Goal: Contribute content

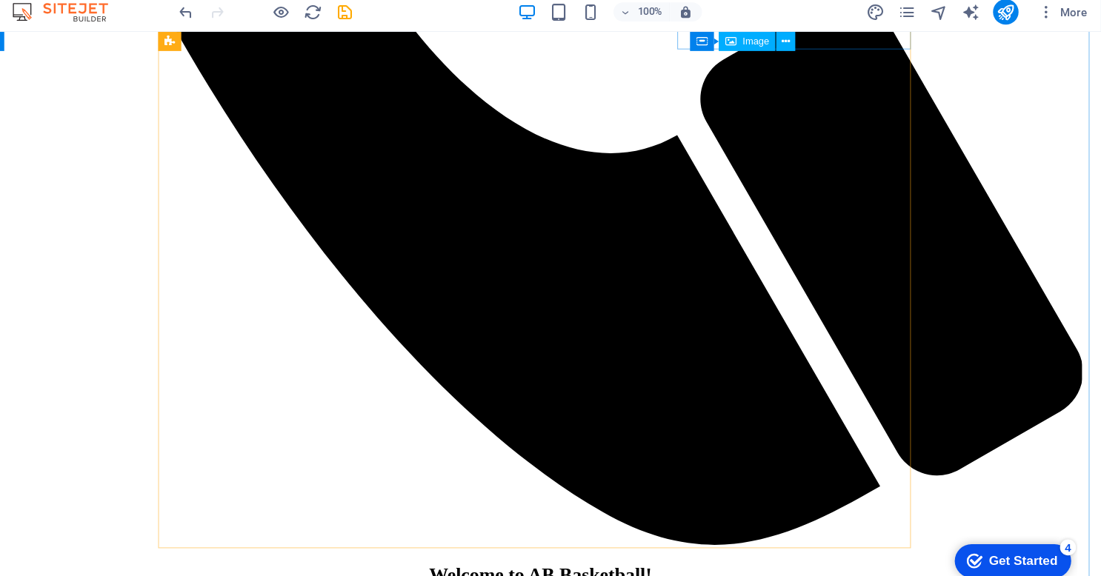
scroll to position [1527, 0]
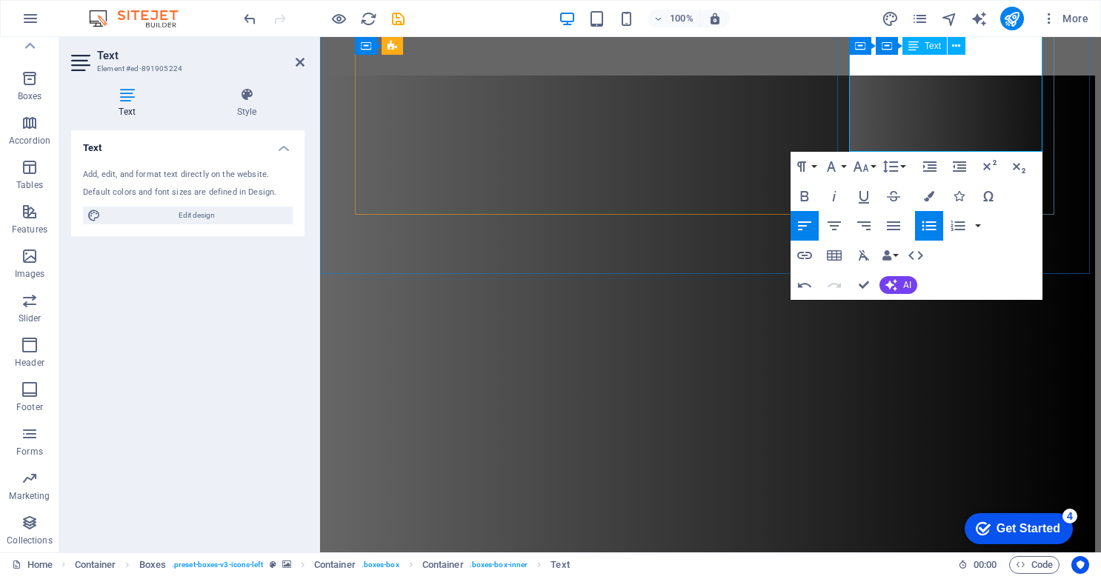
scroll to position [1762, 0]
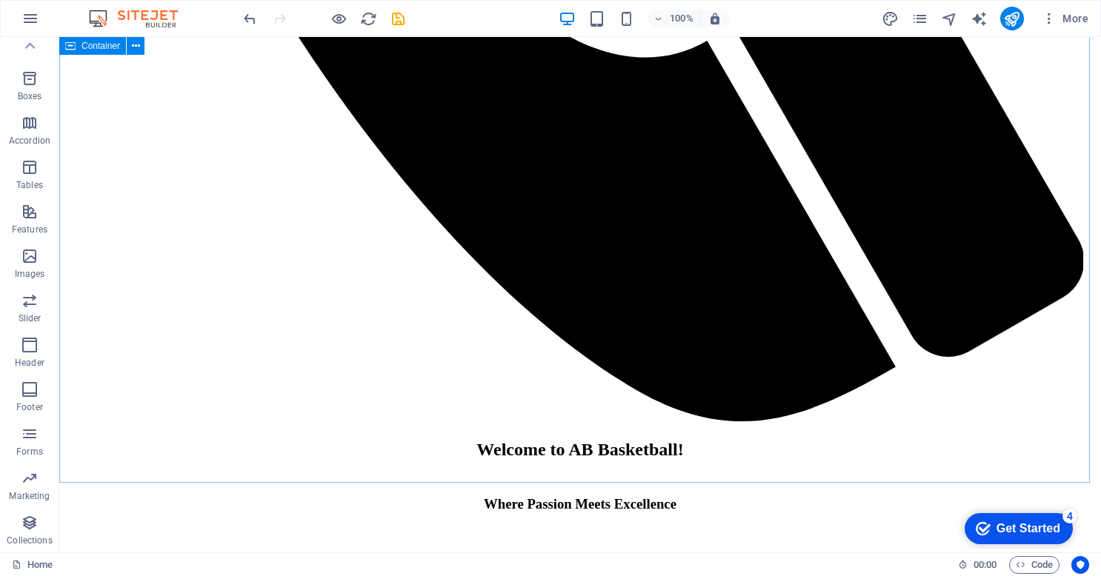
scroll to position [1615, 0]
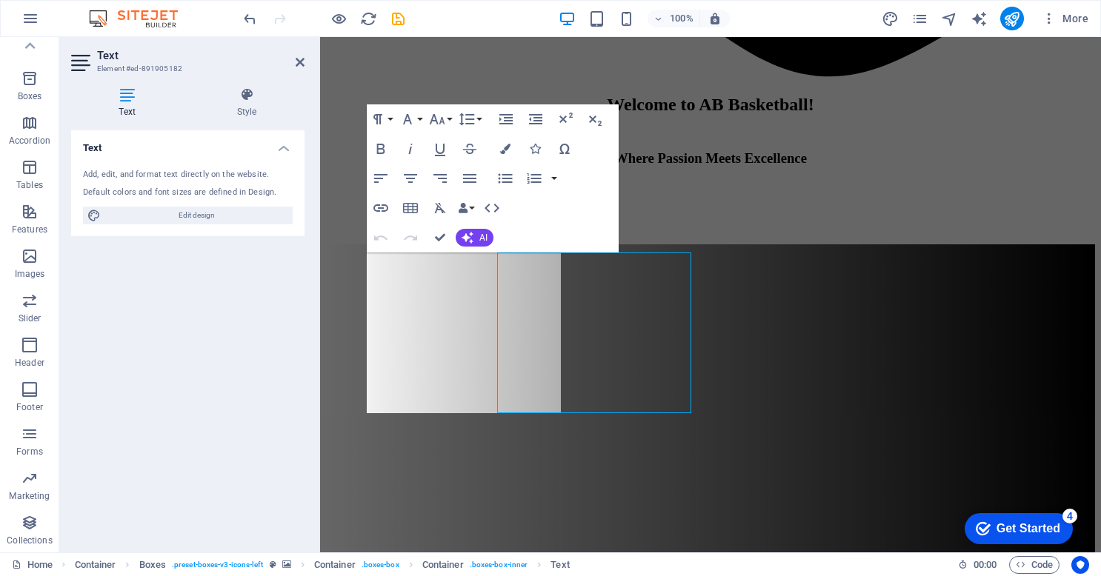
click at [312, 292] on div "Text Style Text Add, edit, and format text directly on the website. Default col…" at bounding box center [187, 314] width 257 height 477
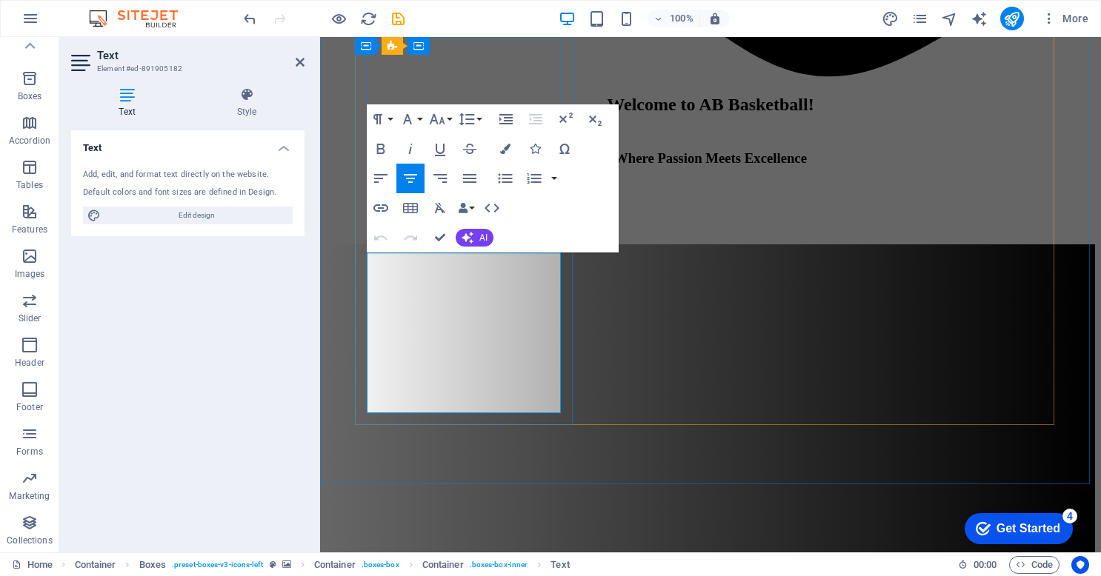
drag, startPoint x: 387, startPoint y: 262, endPoint x: 553, endPoint y: 321, distance: 176.6
click at [379, 170] on icon "button" at bounding box center [381, 179] width 18 height 18
click at [510, 114] on icon "button" at bounding box center [505, 119] width 13 height 10
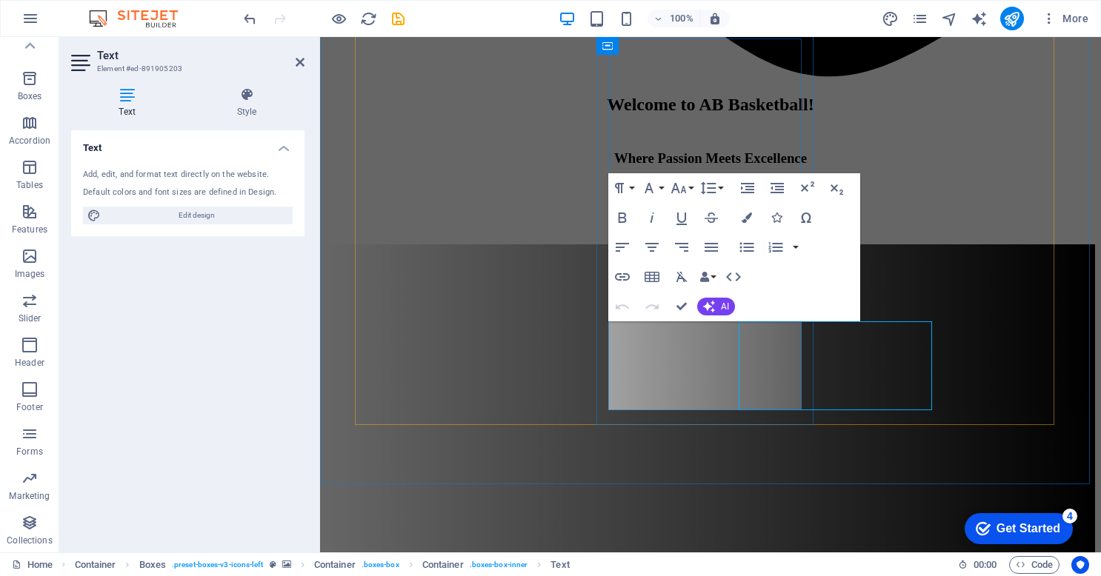
click at [627, 247] on icon "button" at bounding box center [622, 248] width 18 height 18
click at [745, 187] on icon "button" at bounding box center [748, 188] width 18 height 18
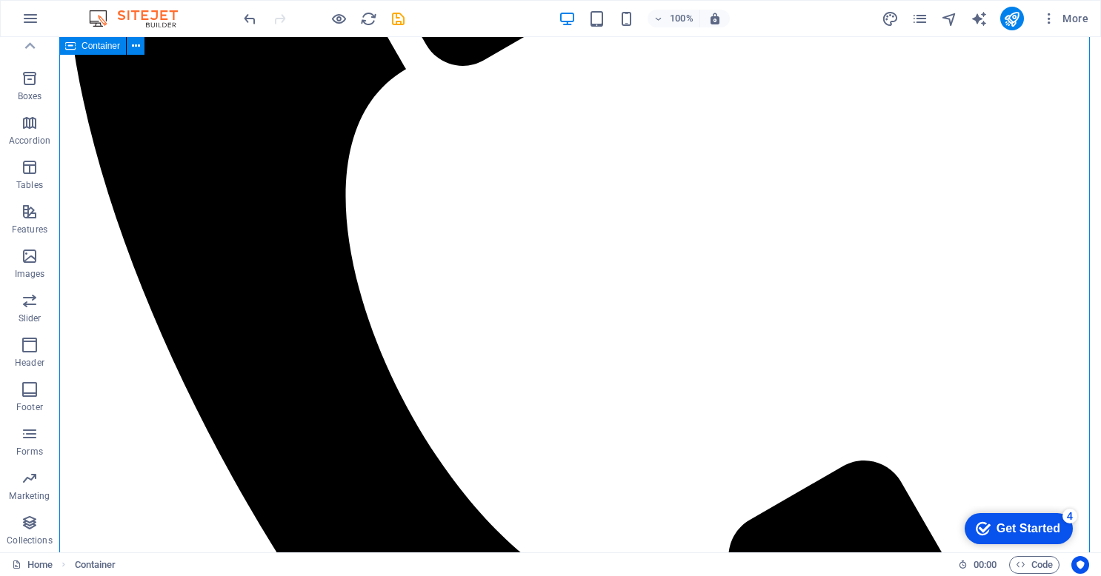
scroll to position [1063, 0]
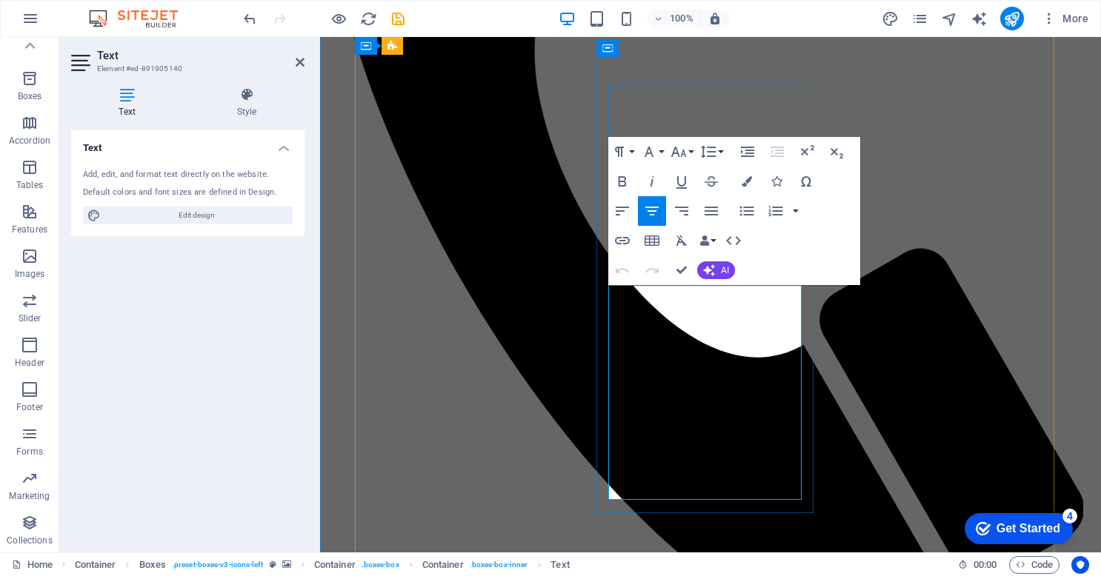
drag, startPoint x: 641, startPoint y: 332, endPoint x: 686, endPoint y: 395, distance: 77.5
drag, startPoint x: 742, startPoint y: 364, endPoint x: 628, endPoint y: 296, distance: 132.5
click at [620, 212] on icon "button" at bounding box center [622, 211] width 13 height 9
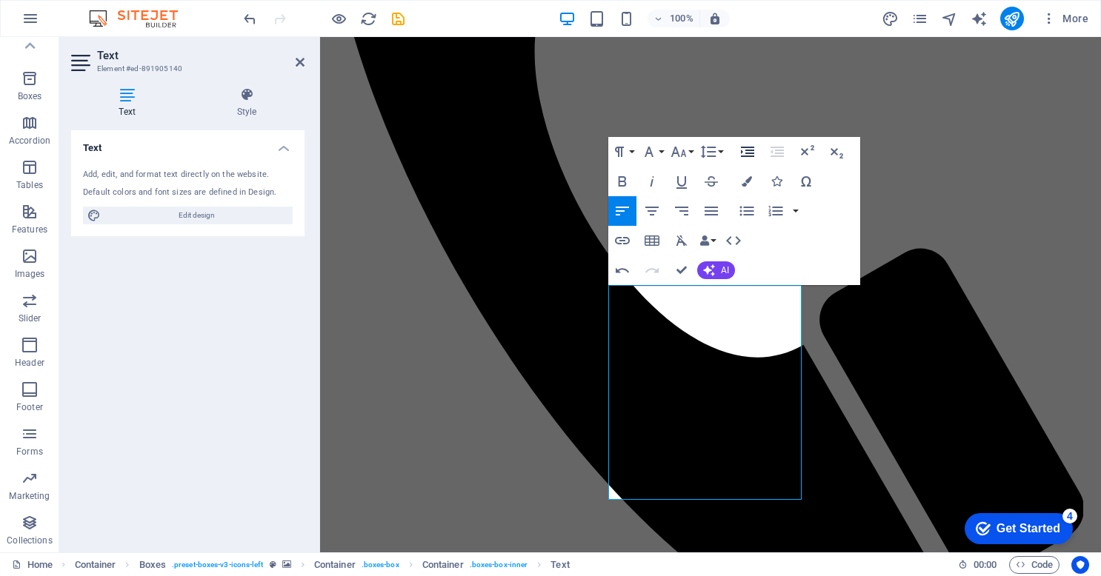
click at [744, 153] on icon "button" at bounding box center [748, 152] width 18 height 18
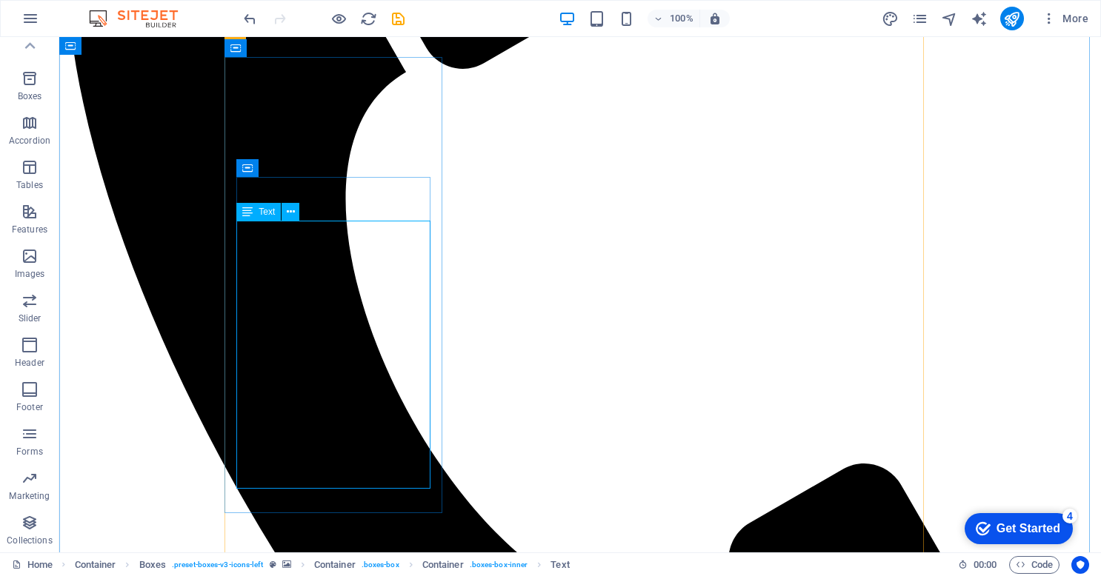
drag, startPoint x: 410, startPoint y: 304, endPoint x: 241, endPoint y: 239, distance: 180.3
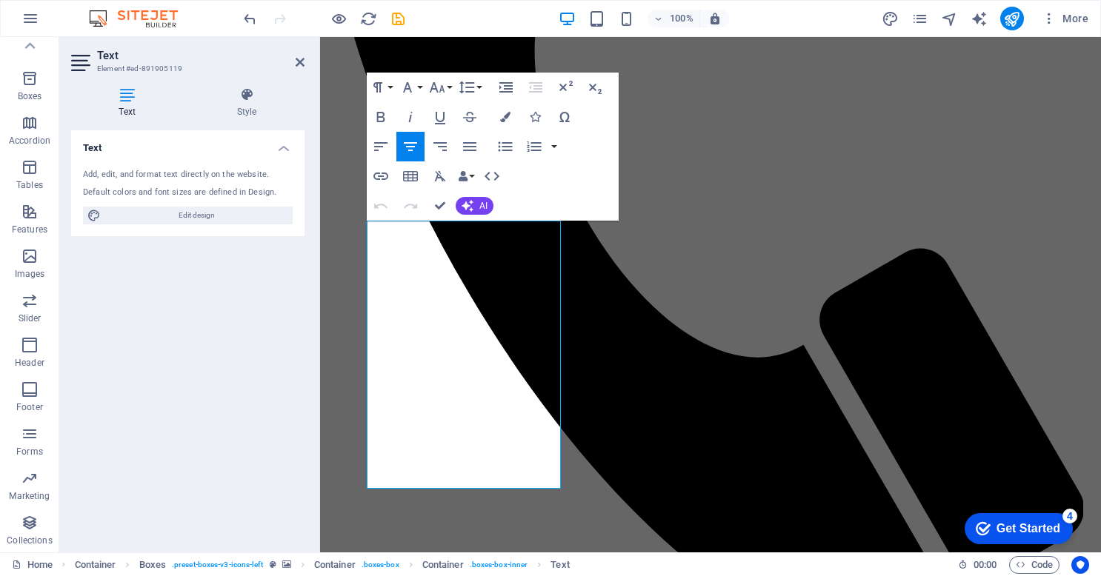
click at [276, 250] on div "Text Add, edit, and format text directly on the website. Default colors and fon…" at bounding box center [187, 335] width 233 height 410
drag, startPoint x: 541, startPoint y: 307, endPoint x: 367, endPoint y: 227, distance: 190.9
click at [504, 85] on icon "button" at bounding box center [505, 87] width 13 height 10
click at [376, 145] on icon "button" at bounding box center [381, 147] width 18 height 18
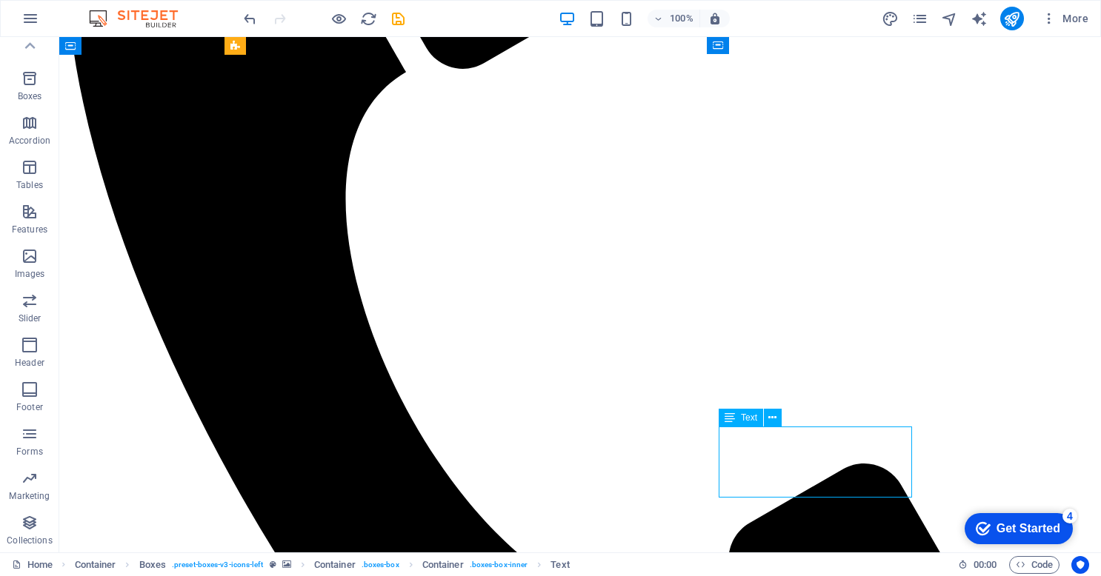
scroll to position [1067, 0]
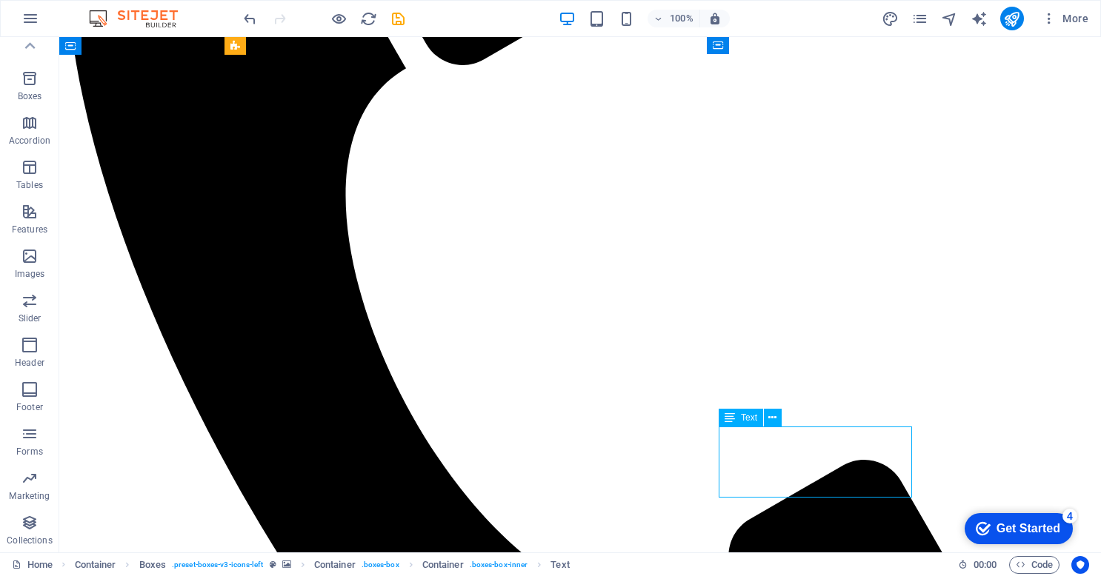
drag, startPoint x: 846, startPoint y: 490, endPoint x: 765, endPoint y: 453, distance: 89.1
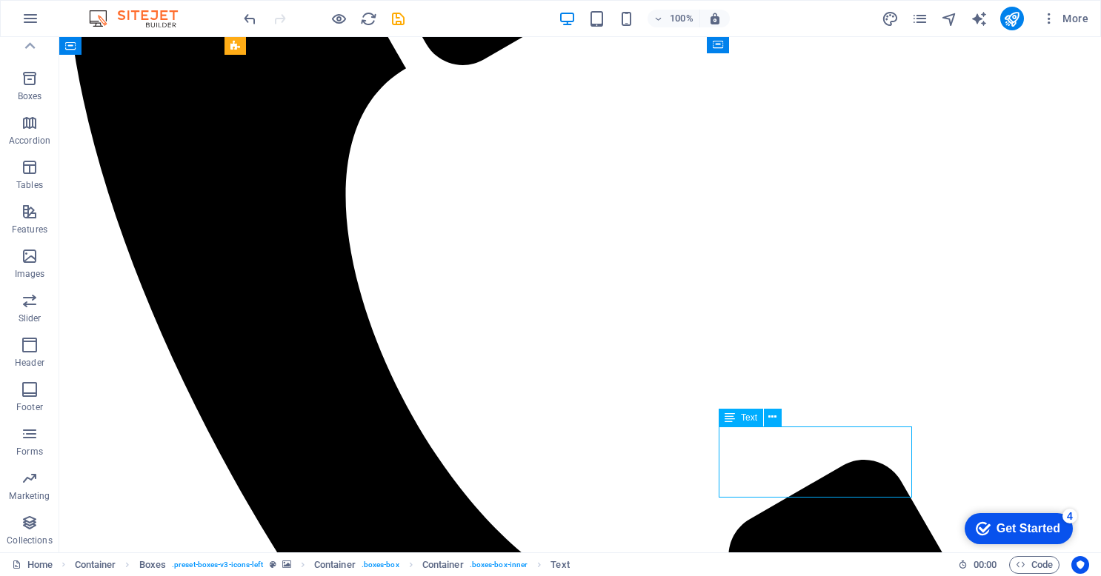
drag, startPoint x: 851, startPoint y: 491, endPoint x: 747, endPoint y: 436, distance: 118.3
drag, startPoint x: 738, startPoint y: 439, endPoint x: 785, endPoint y: 460, distance: 52.0
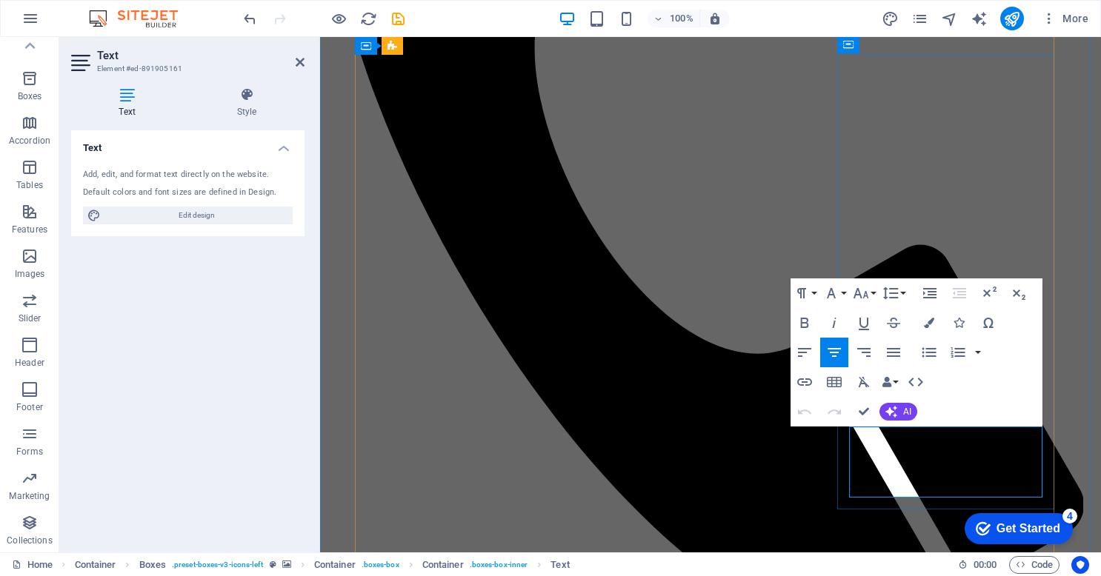
drag, startPoint x: 975, startPoint y: 495, endPoint x: 865, endPoint y: 437, distance: 123.9
click at [800, 350] on icon "button" at bounding box center [805, 353] width 18 height 18
click at [927, 292] on icon "button" at bounding box center [929, 293] width 13 height 10
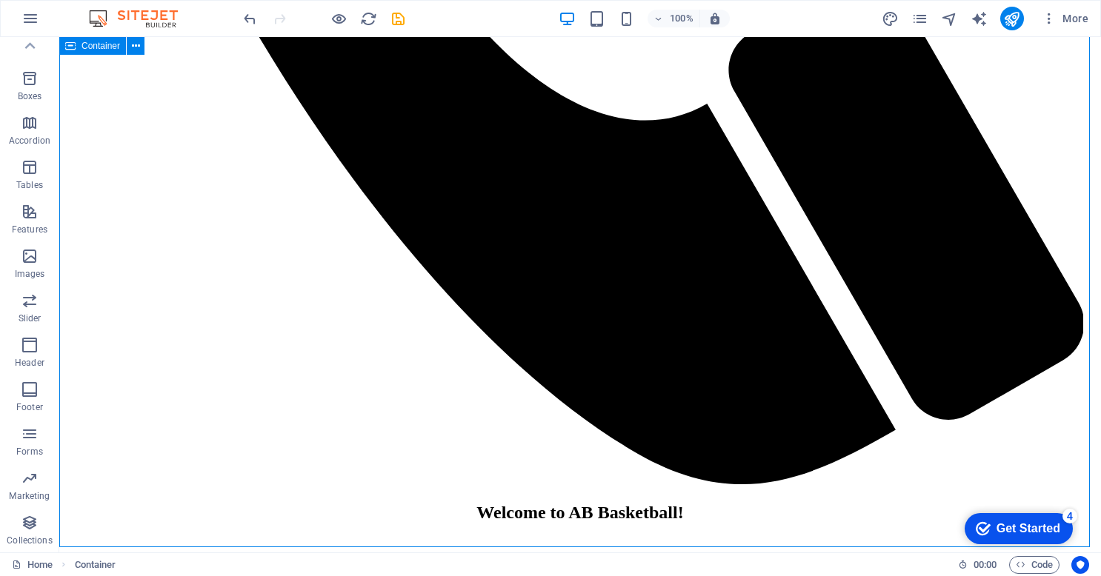
scroll to position [1553, 0]
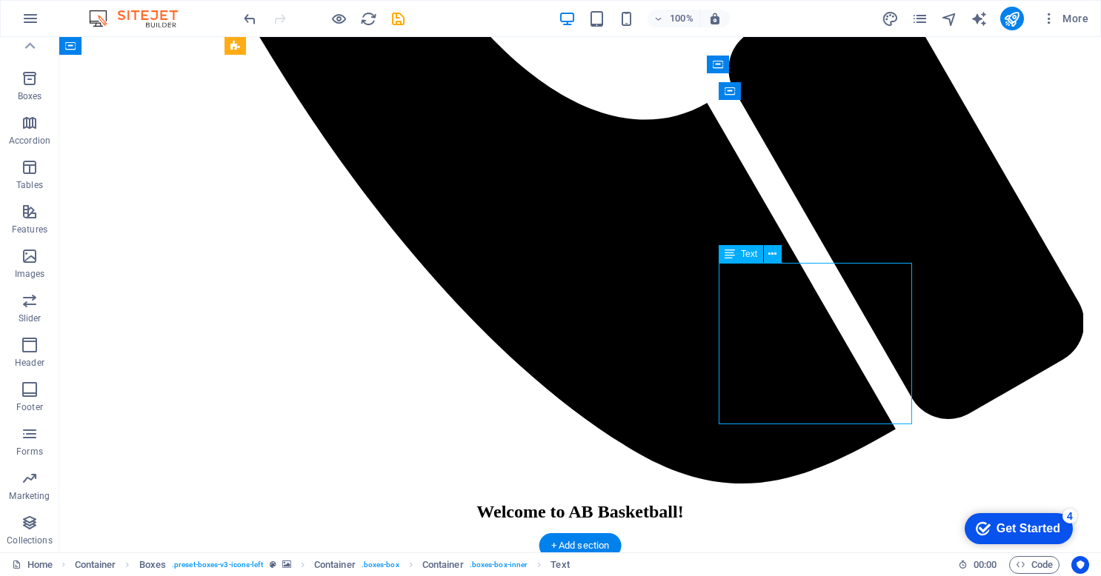
drag, startPoint x: 901, startPoint y: 290, endPoint x: 721, endPoint y: 276, distance: 180.6
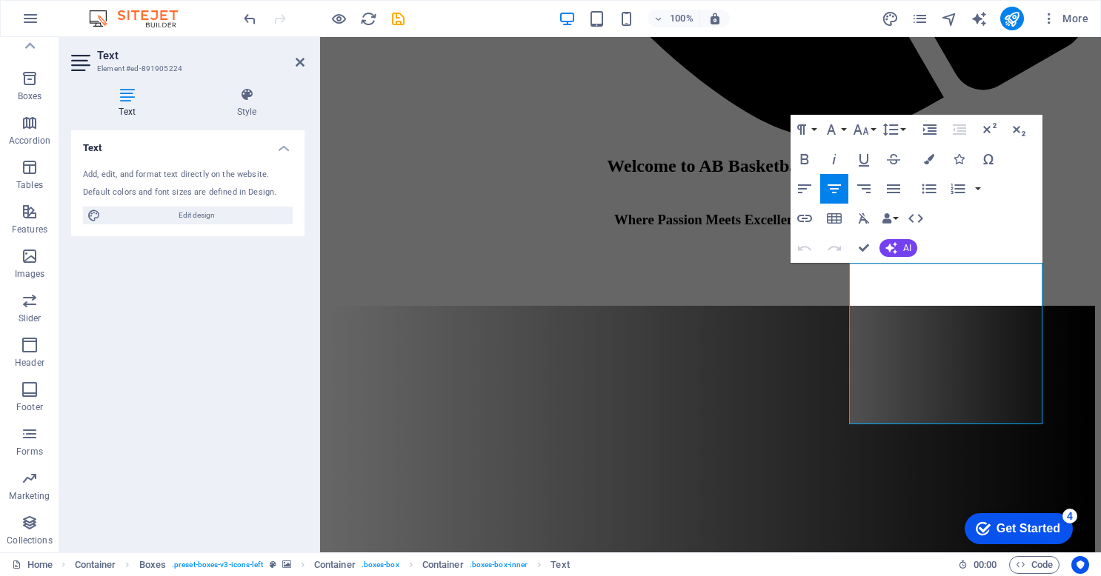
drag, startPoint x: 1033, startPoint y: 291, endPoint x: 828, endPoint y: 267, distance: 205.8
click at [806, 187] on icon "button" at bounding box center [805, 189] width 18 height 18
click at [925, 130] on icon "button" at bounding box center [930, 130] width 18 height 18
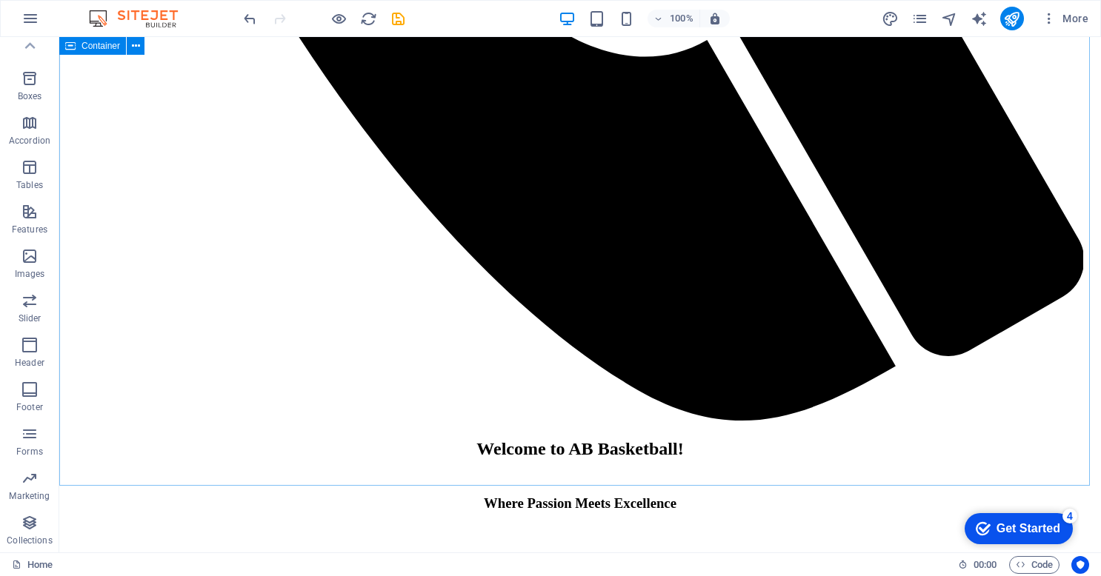
scroll to position [1620, 0]
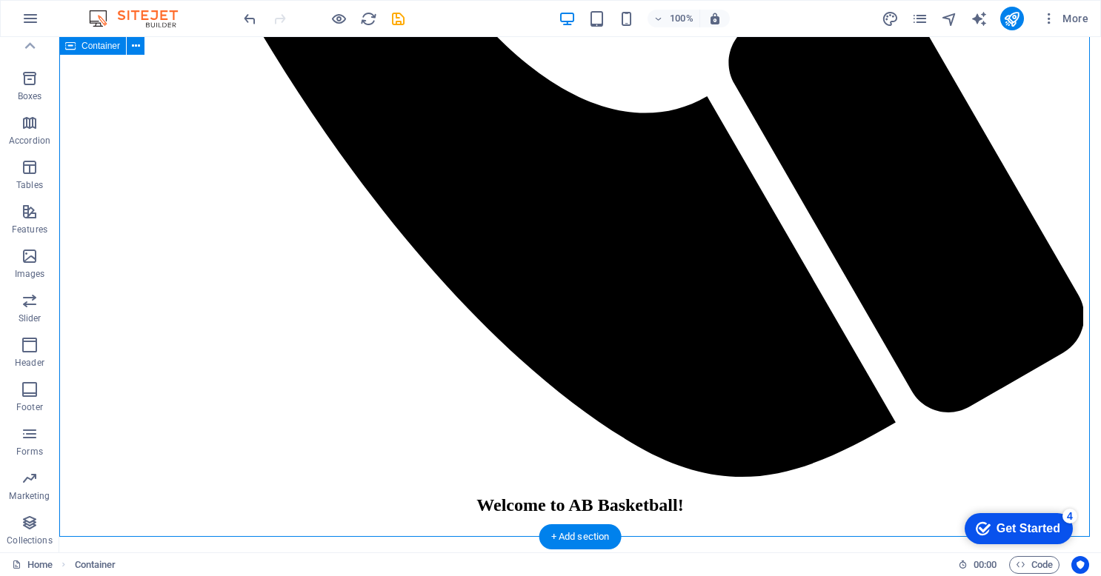
scroll to position [1563, 0]
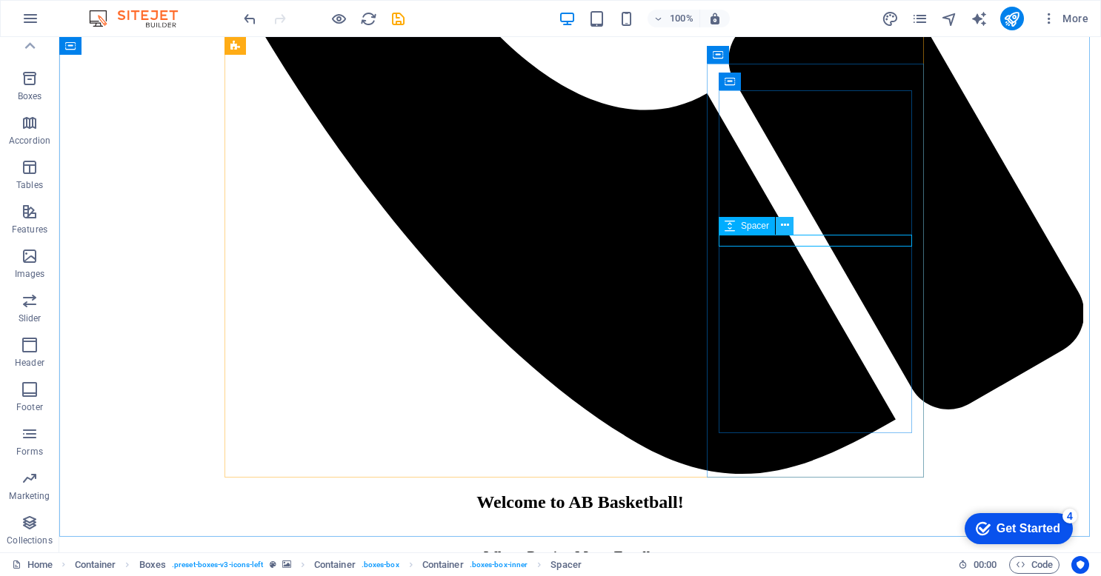
click at [782, 225] on icon at bounding box center [785, 226] width 8 height 16
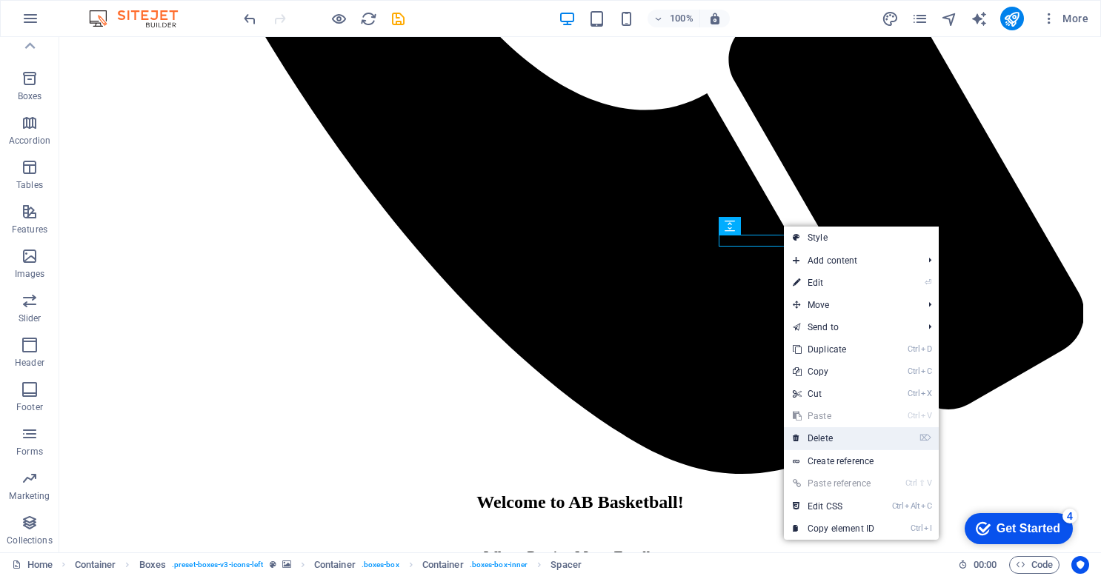
click at [830, 439] on link "⌦ Delete" at bounding box center [833, 438] width 99 height 22
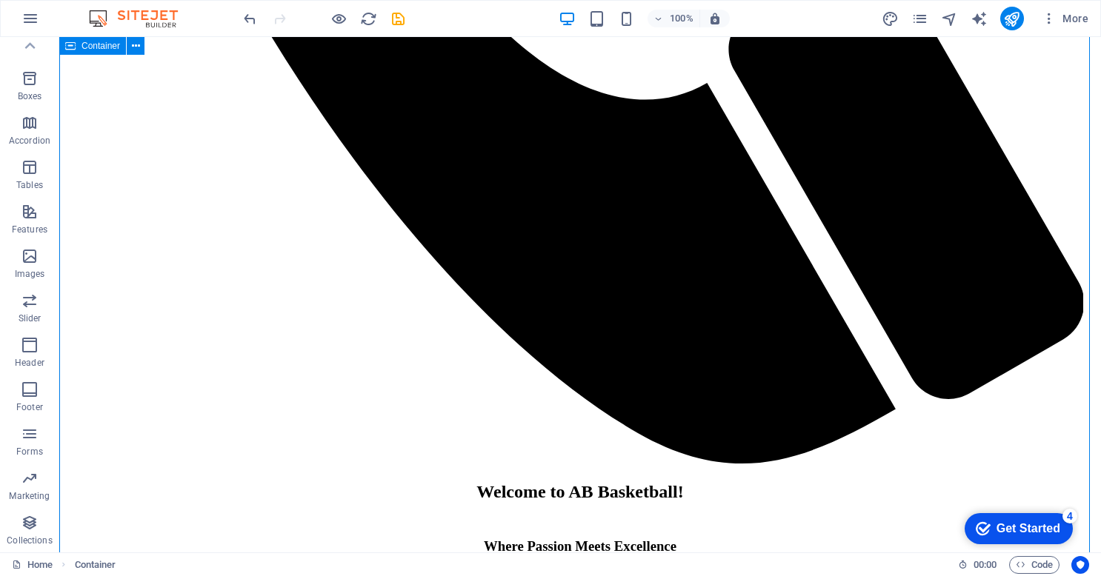
scroll to position [1583, 0]
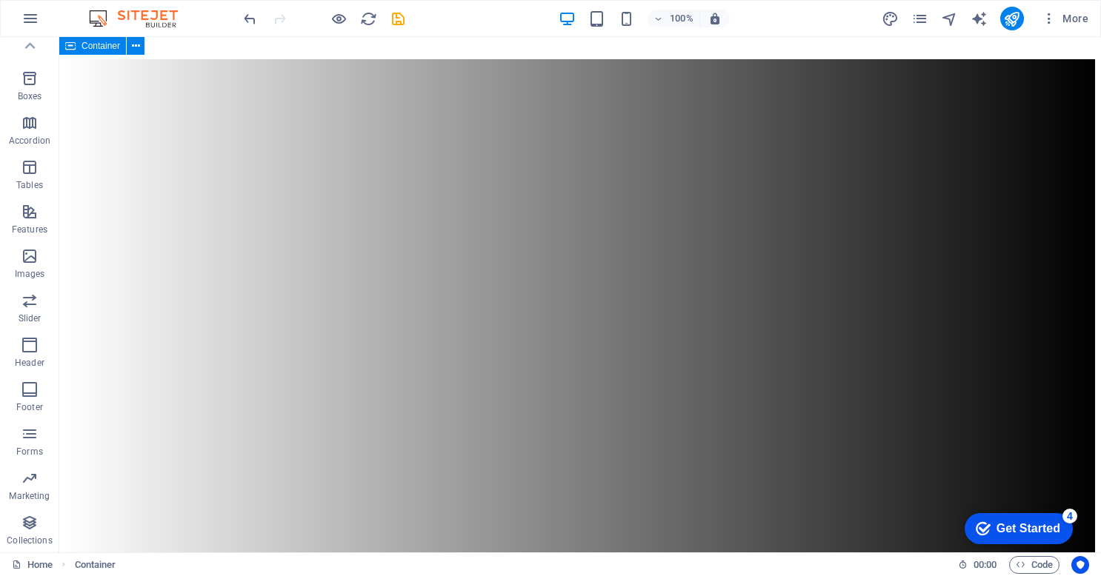
scroll to position [2154, 0]
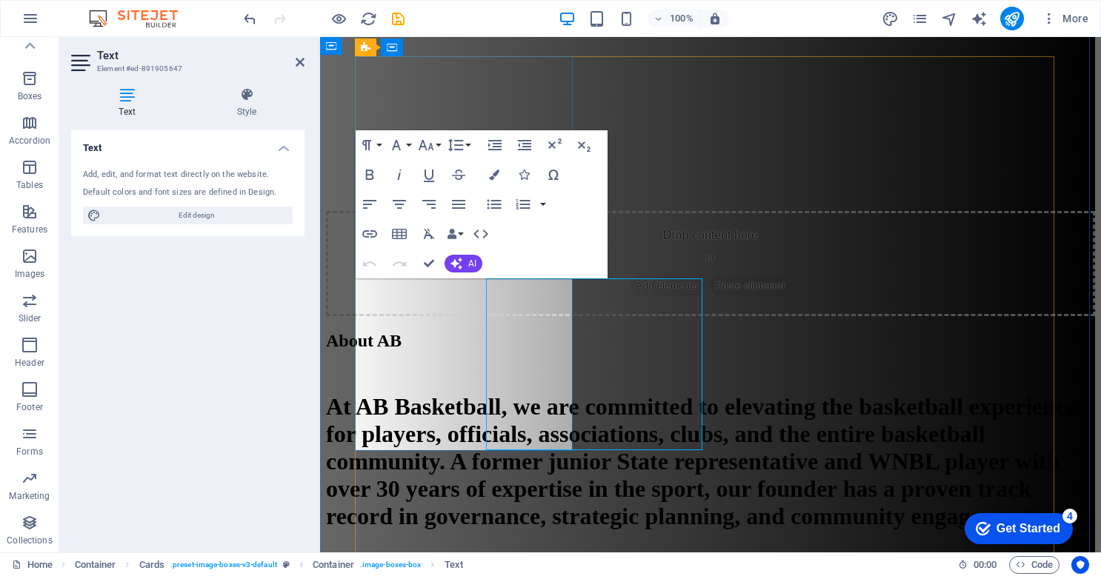
click at [371, 206] on icon "button" at bounding box center [370, 205] width 18 height 18
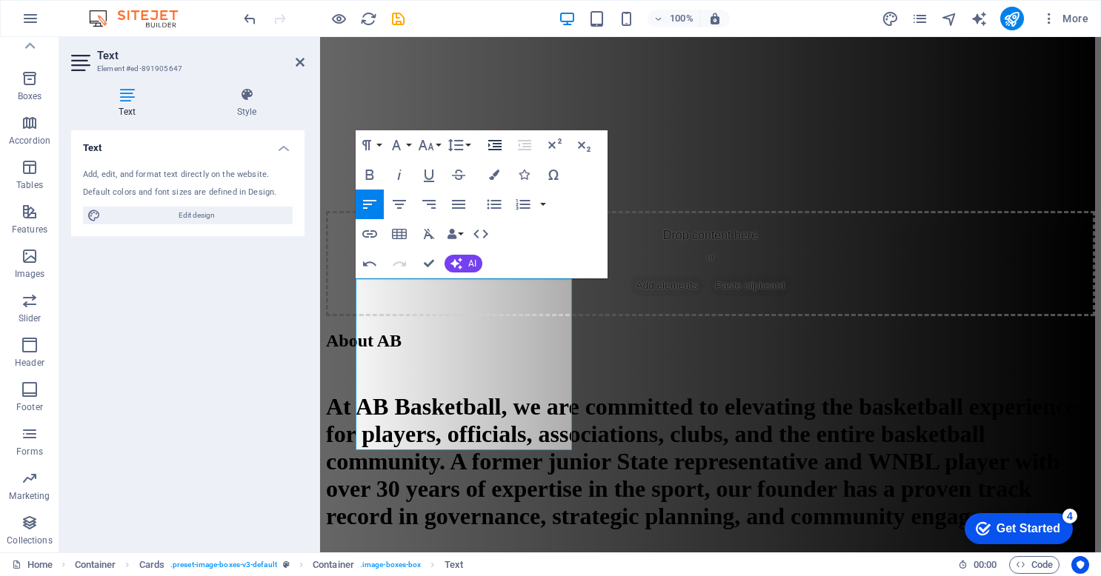
click at [492, 143] on icon "button" at bounding box center [495, 145] width 18 height 18
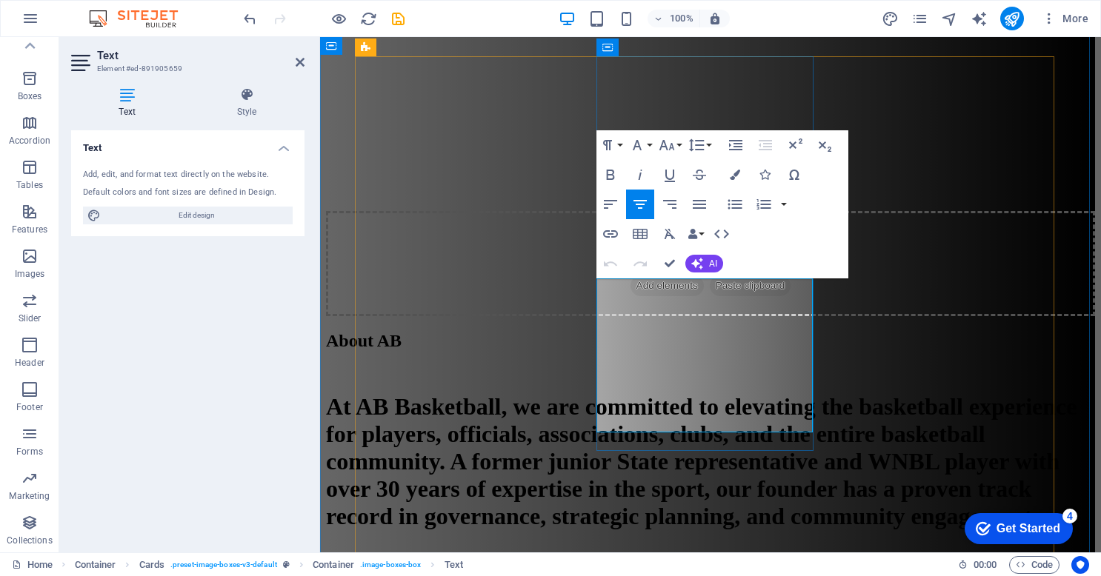
click at [608, 202] on icon "button" at bounding box center [611, 205] width 18 height 18
click at [738, 150] on icon "button" at bounding box center [735, 145] width 13 height 10
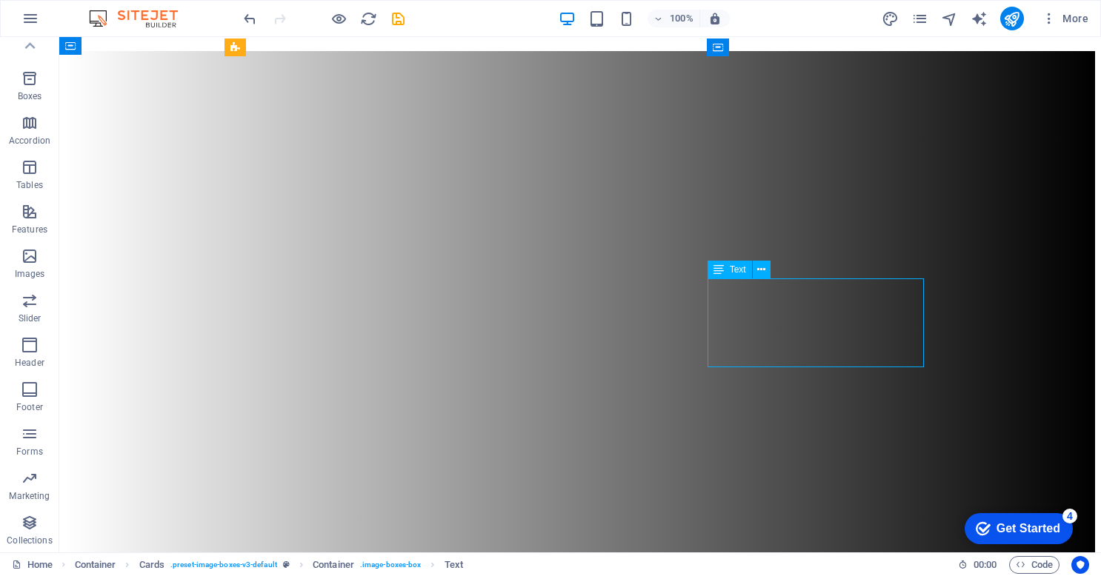
drag, startPoint x: 821, startPoint y: 360, endPoint x: 714, endPoint y: 299, distance: 122.8
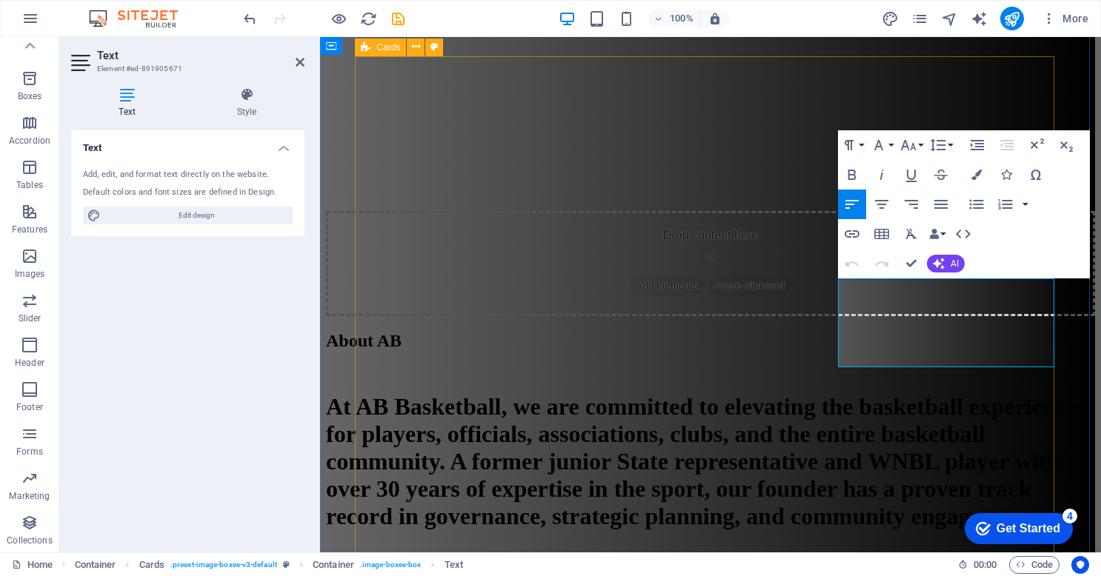
drag, startPoint x: 1021, startPoint y: 341, endPoint x: 816, endPoint y: 265, distance: 218.0
click at [850, 203] on icon "button" at bounding box center [852, 205] width 18 height 18
click at [978, 136] on icon "button" at bounding box center [977, 145] width 18 height 18
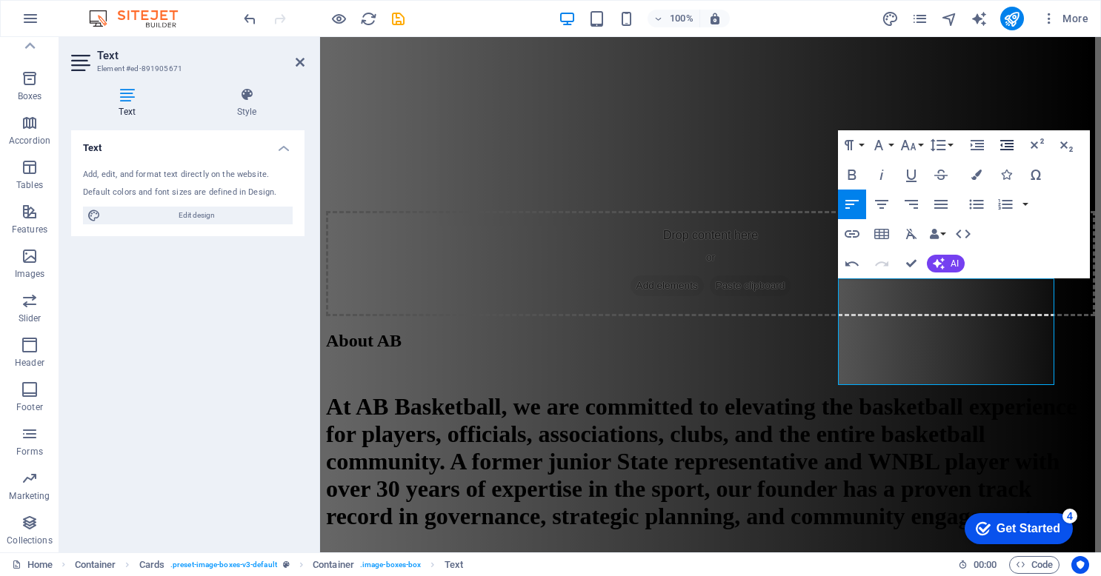
click at [1002, 145] on icon "button" at bounding box center [1006, 145] width 13 height 10
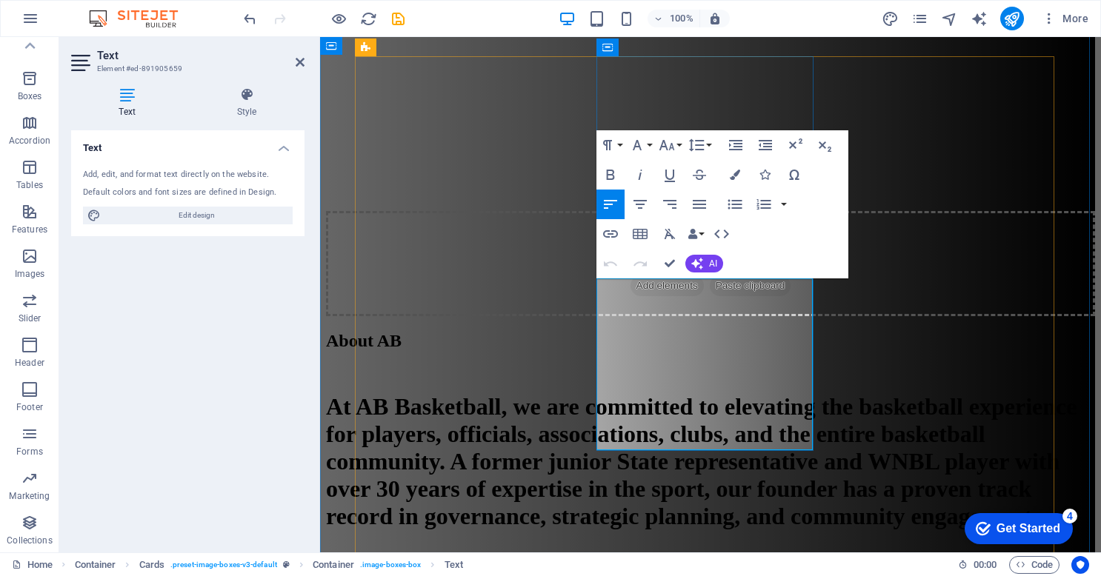
drag, startPoint x: 622, startPoint y: 415, endPoint x: 753, endPoint y: 404, distance: 131.5
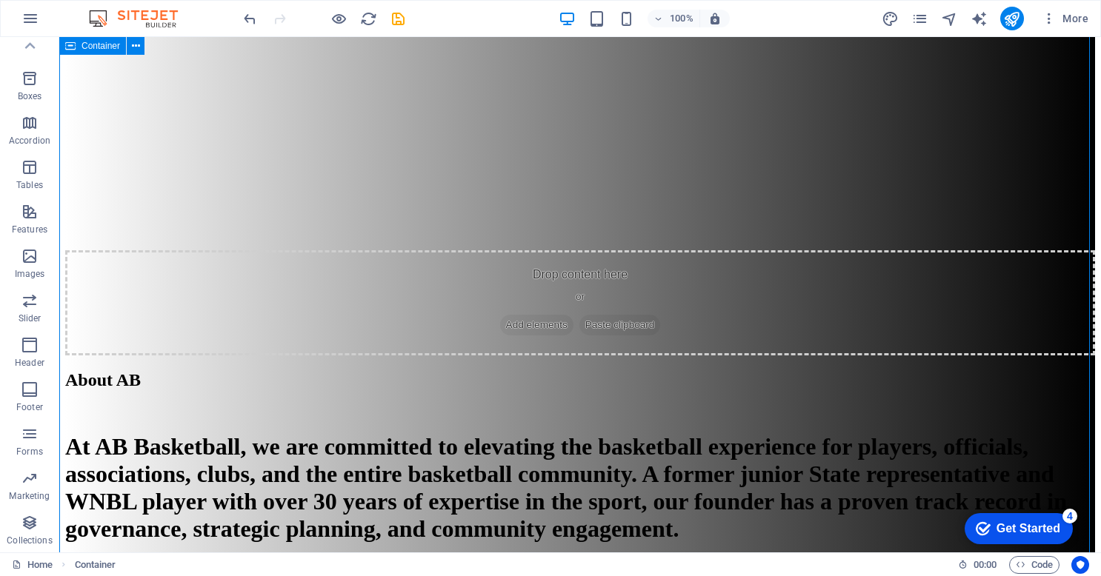
scroll to position [2465, 0]
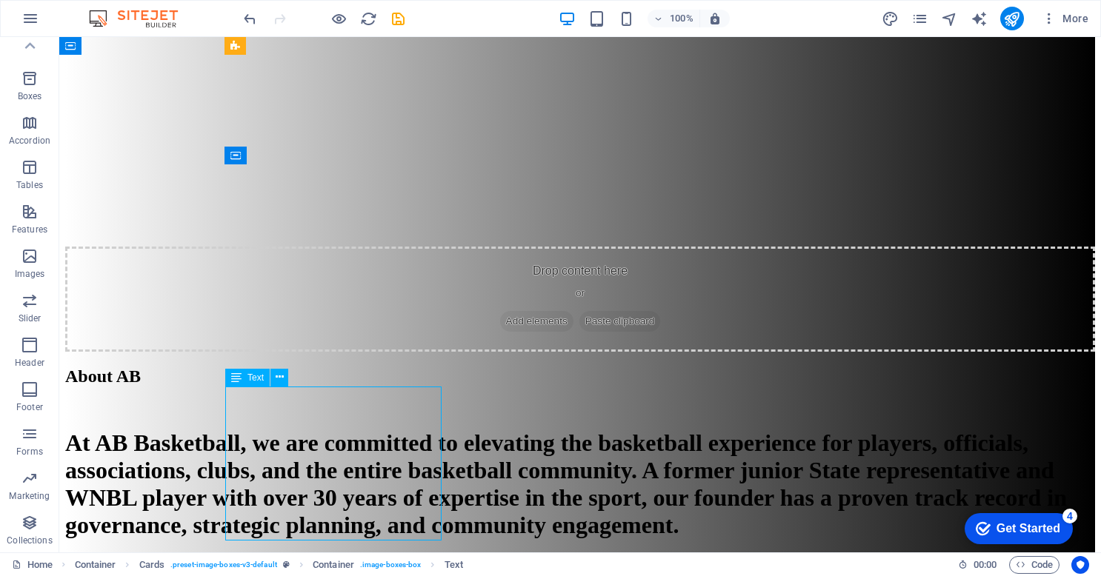
drag, startPoint x: 373, startPoint y: 519, endPoint x: 259, endPoint y: 401, distance: 163.4
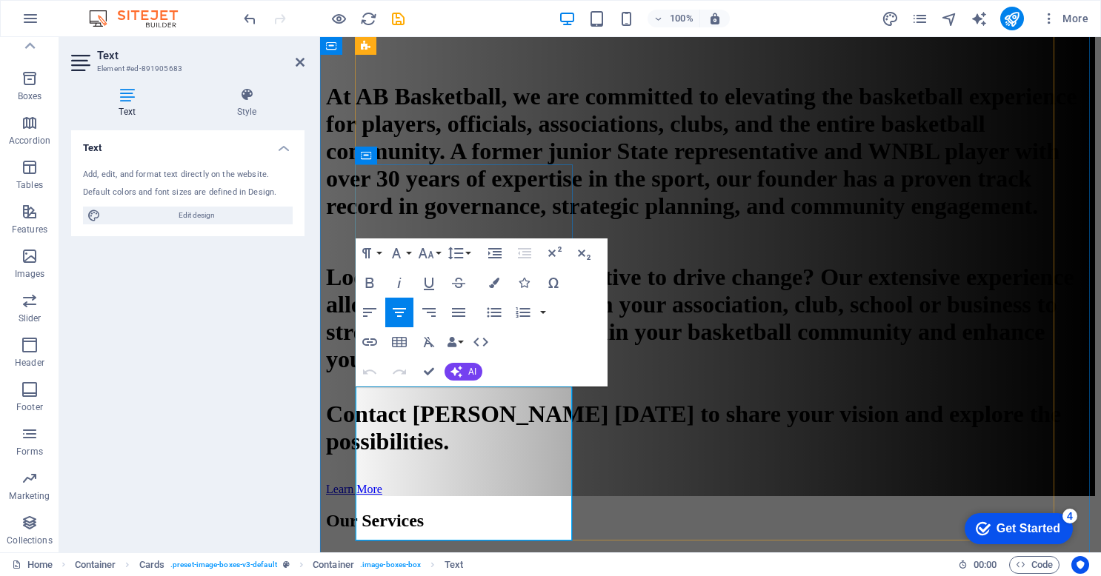
drag, startPoint x: 487, startPoint y: 520, endPoint x: 380, endPoint y: 397, distance: 163.3
click at [367, 312] on icon "button" at bounding box center [369, 312] width 13 height 9
click at [496, 252] on icon "button" at bounding box center [494, 253] width 13 height 10
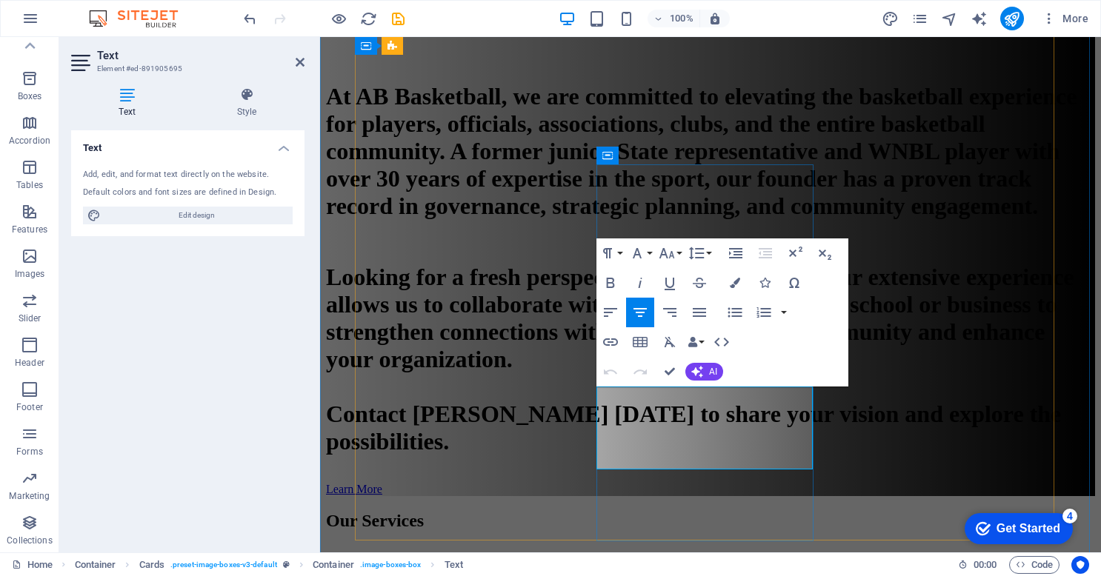
click at [618, 314] on icon "button" at bounding box center [611, 313] width 18 height 18
click at [741, 254] on icon "button" at bounding box center [735, 253] width 13 height 10
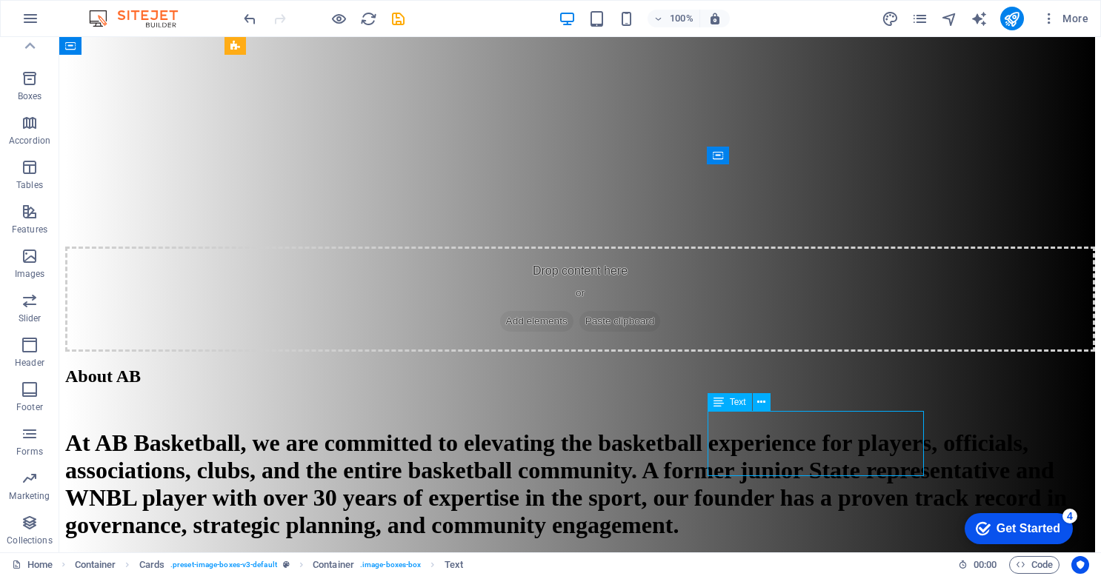
drag, startPoint x: 865, startPoint y: 458, endPoint x: 738, endPoint y: 414, distance: 134.7
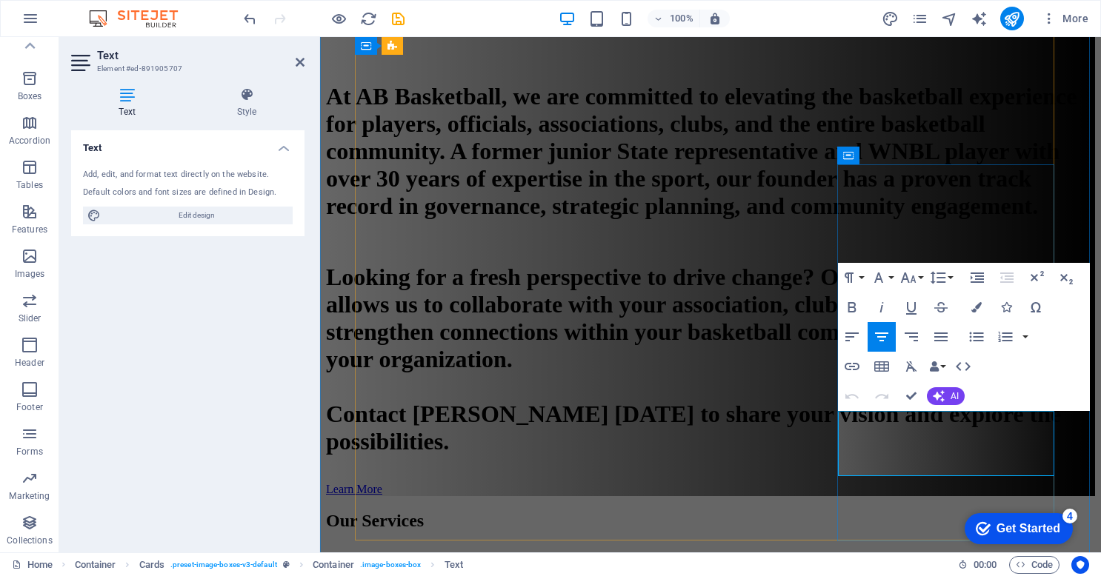
drag, startPoint x: 999, startPoint y: 458, endPoint x: 864, endPoint y: 419, distance: 140.2
click at [847, 344] on icon "button" at bounding box center [852, 337] width 18 height 18
click at [981, 280] on icon "button" at bounding box center [976, 278] width 13 height 10
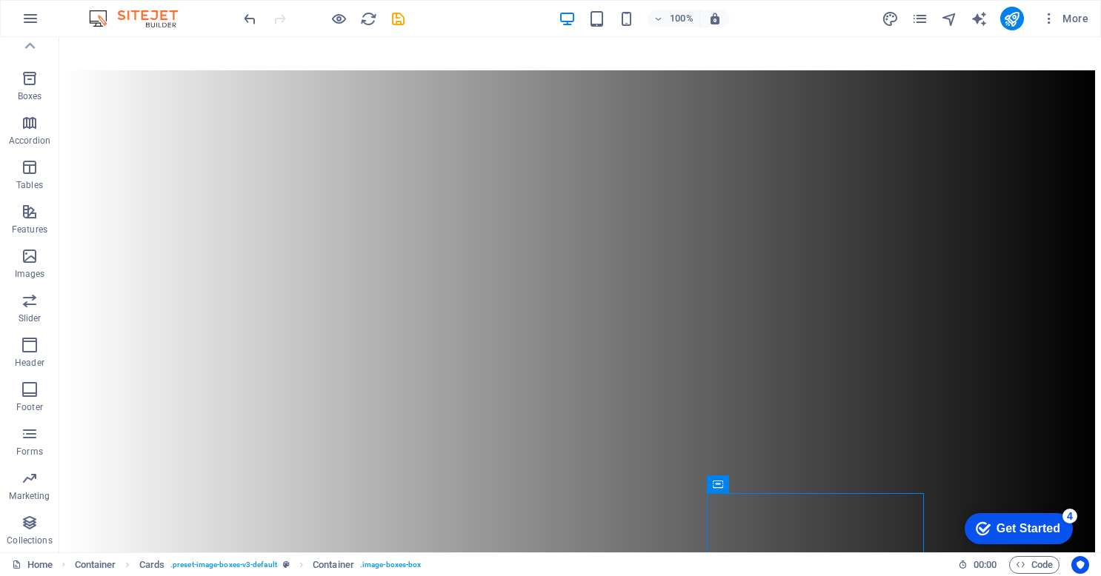
scroll to position [2135, 0]
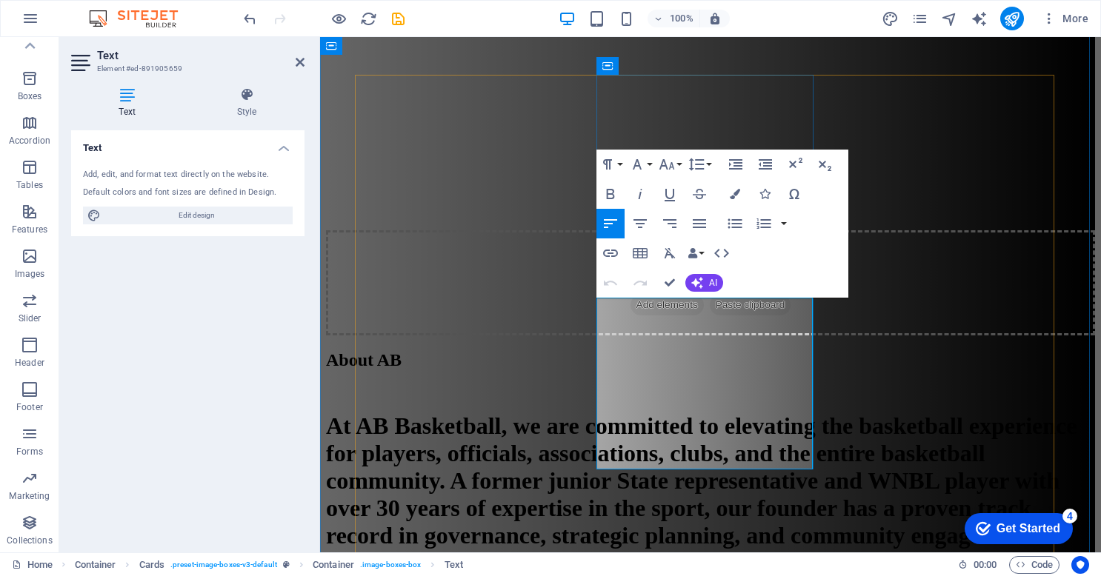
drag, startPoint x: 621, startPoint y: 427, endPoint x: 784, endPoint y: 429, distance: 163.0
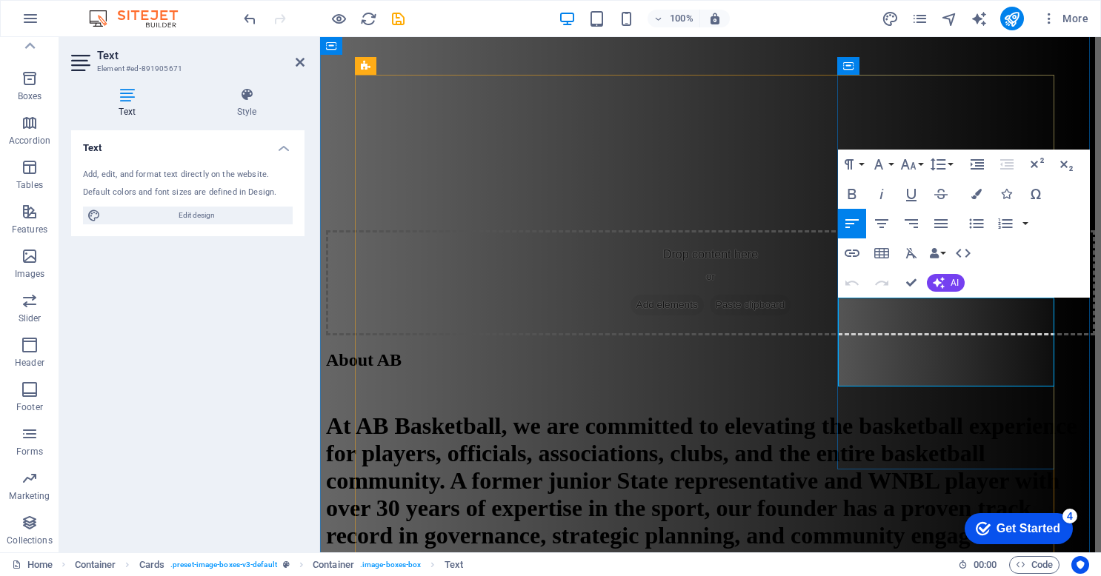
drag, startPoint x: 907, startPoint y: 378, endPoint x: 959, endPoint y: 379, distance: 51.9
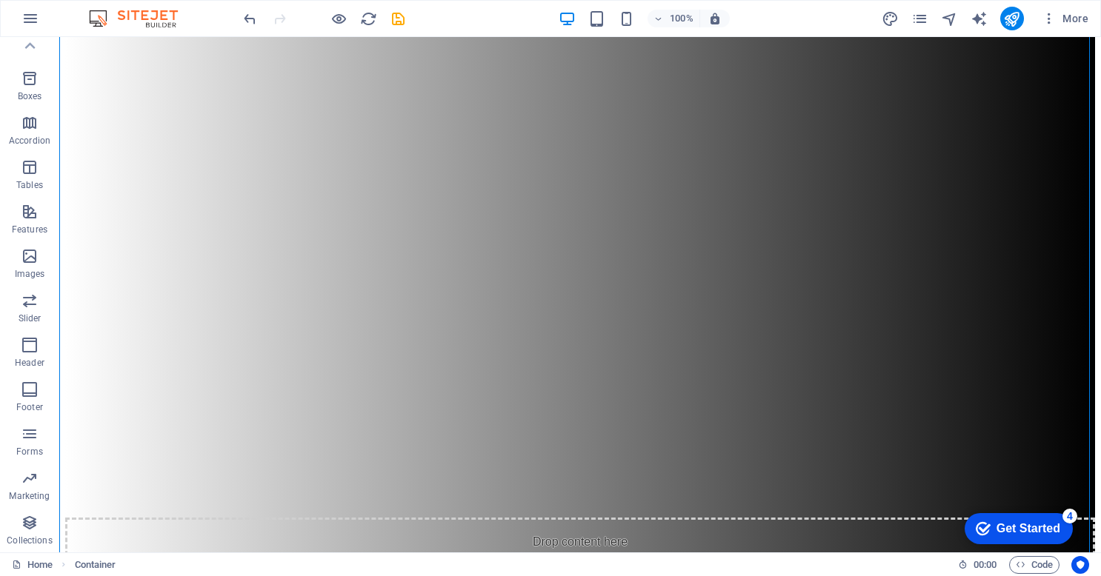
scroll to position [2200, 0]
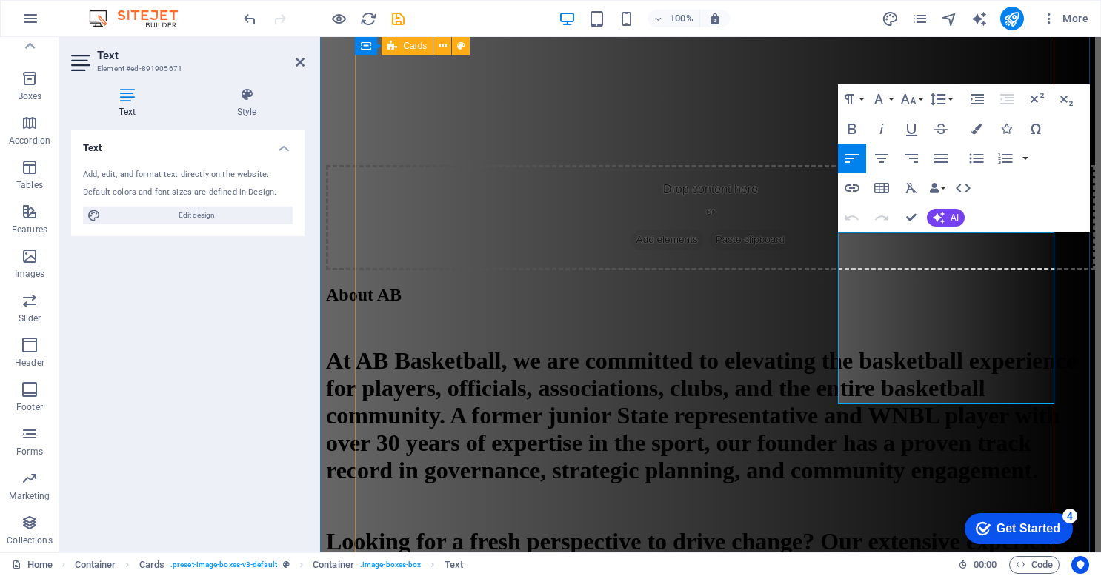
drag, startPoint x: 893, startPoint y: 387, endPoint x: 825, endPoint y: 256, distance: 147.1
drag, startPoint x: 895, startPoint y: 381, endPoint x: 846, endPoint y: 176, distance: 210.2
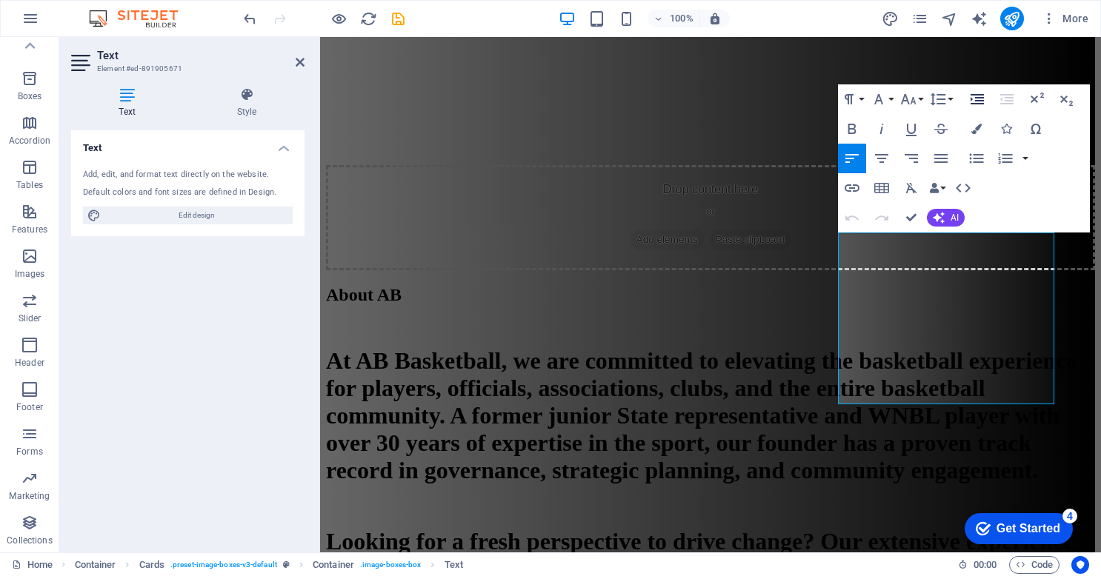
click at [976, 98] on icon "button" at bounding box center [977, 99] width 18 height 18
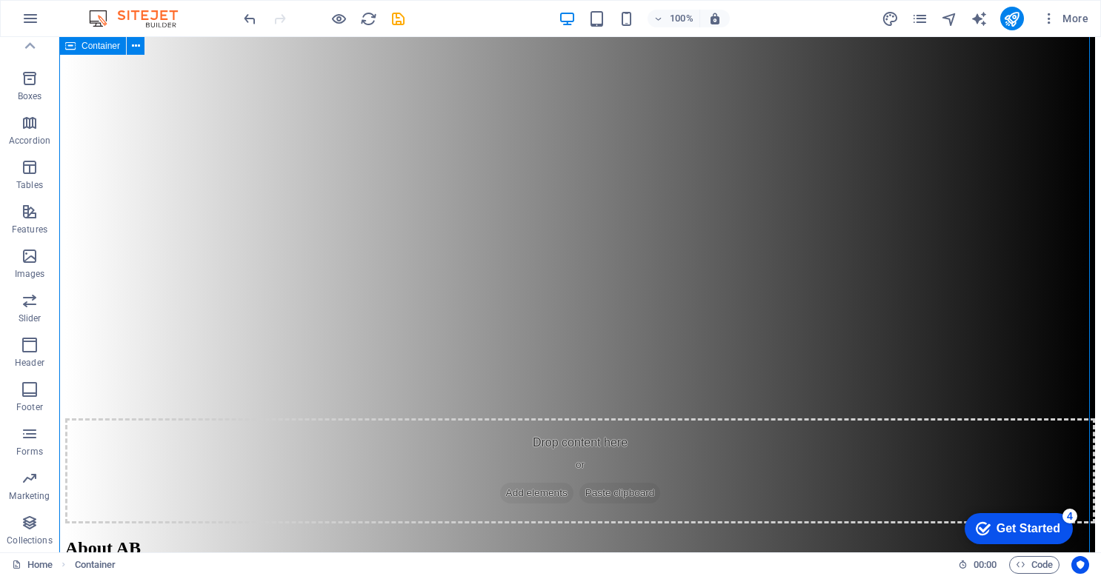
scroll to position [2292, 0]
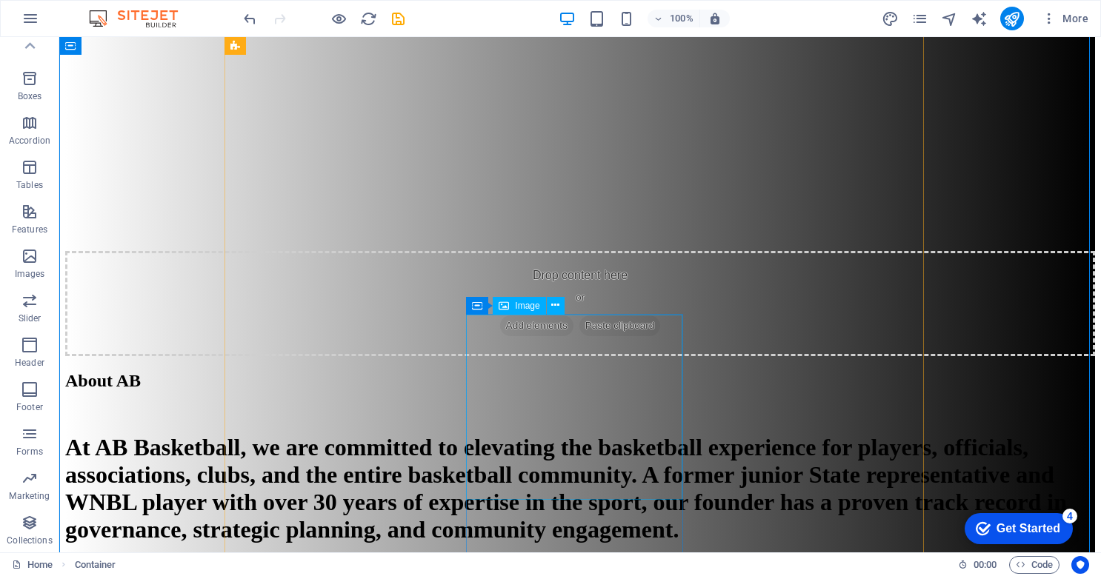
scroll to position [2519, 0]
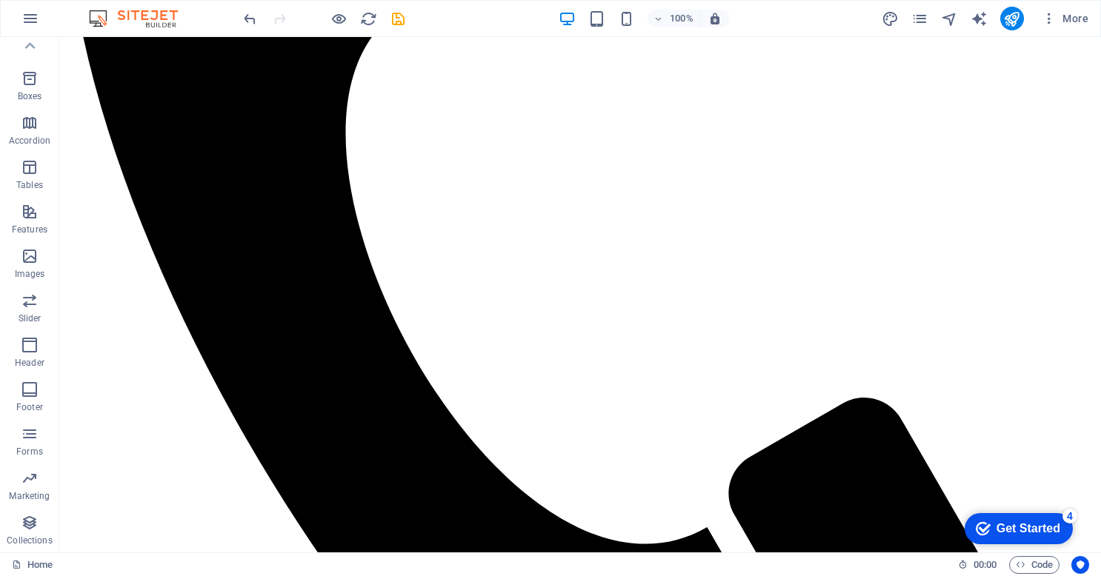
scroll to position [1148, 0]
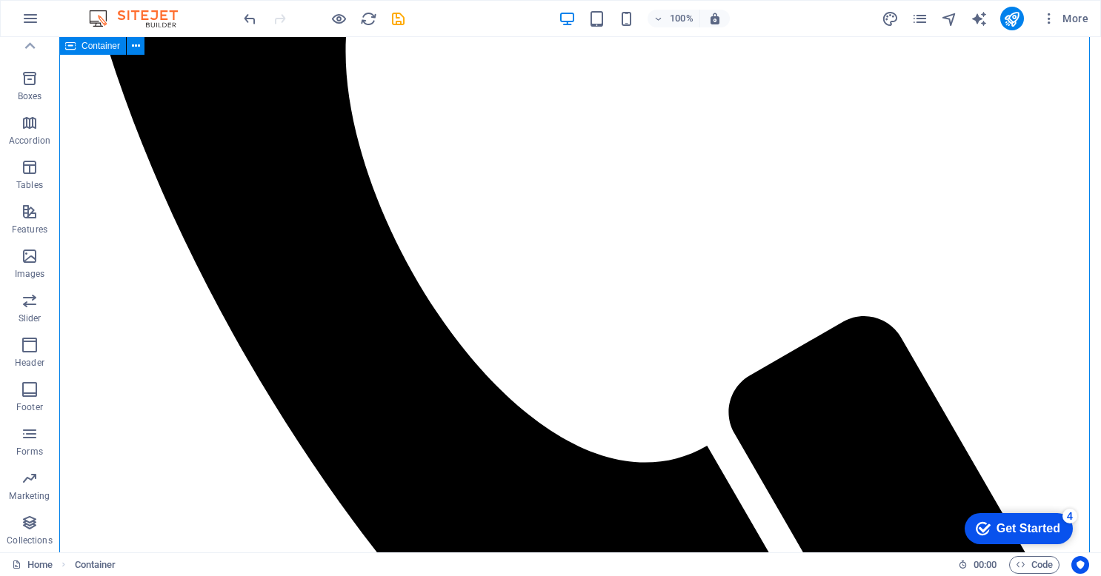
scroll to position [1214, 0]
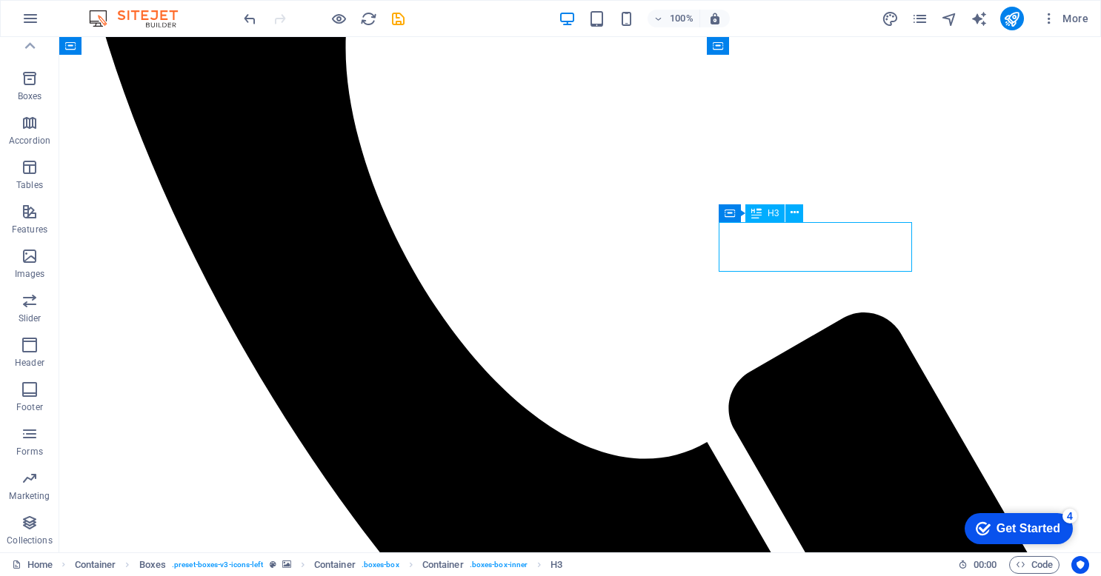
drag, startPoint x: 828, startPoint y: 239, endPoint x: 750, endPoint y: 239, distance: 78.5
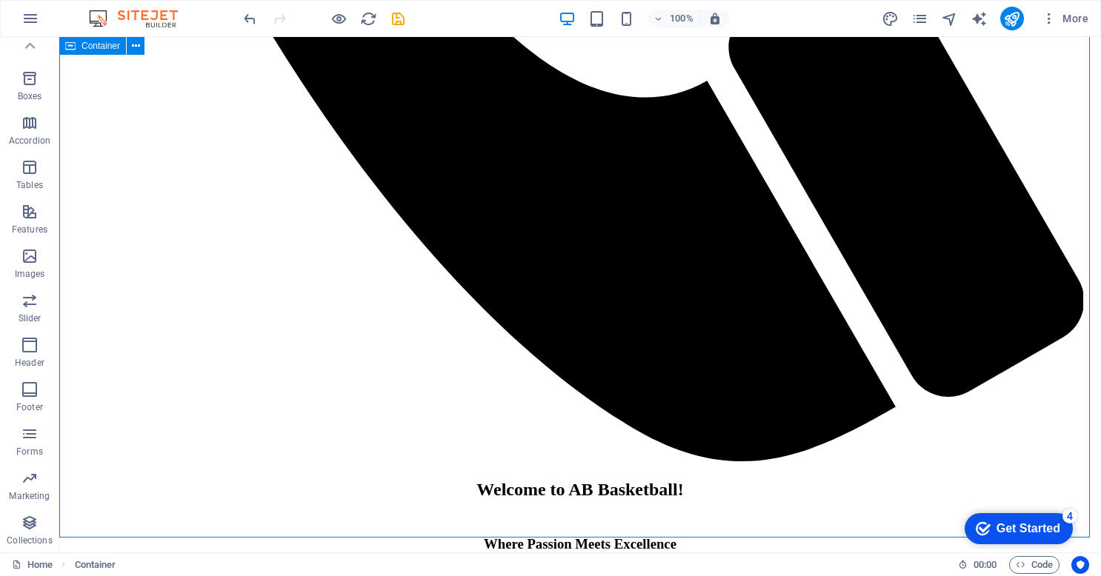
scroll to position [1580, 0]
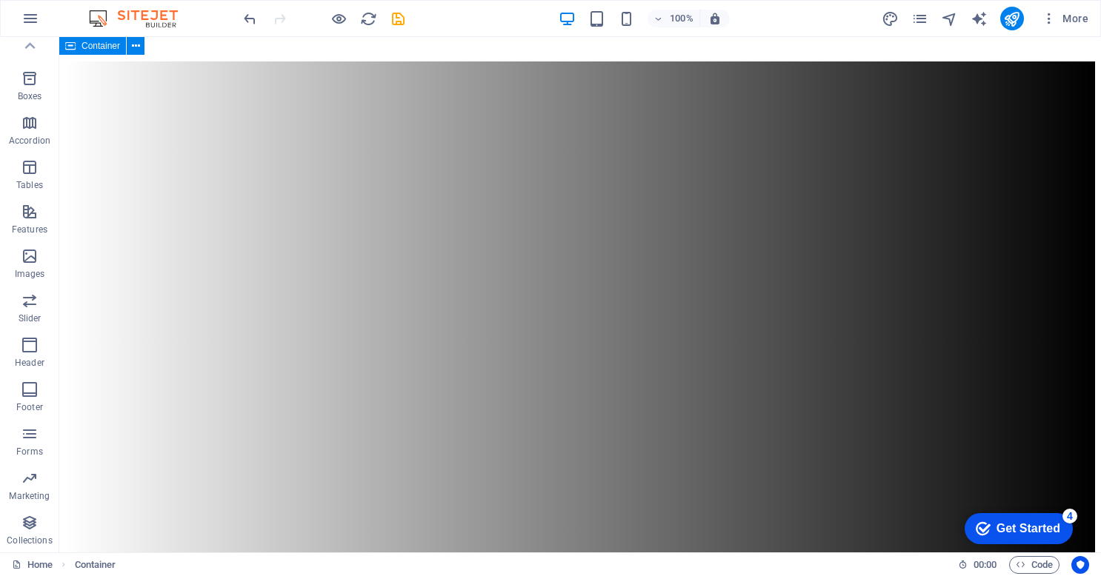
scroll to position [2146, 0]
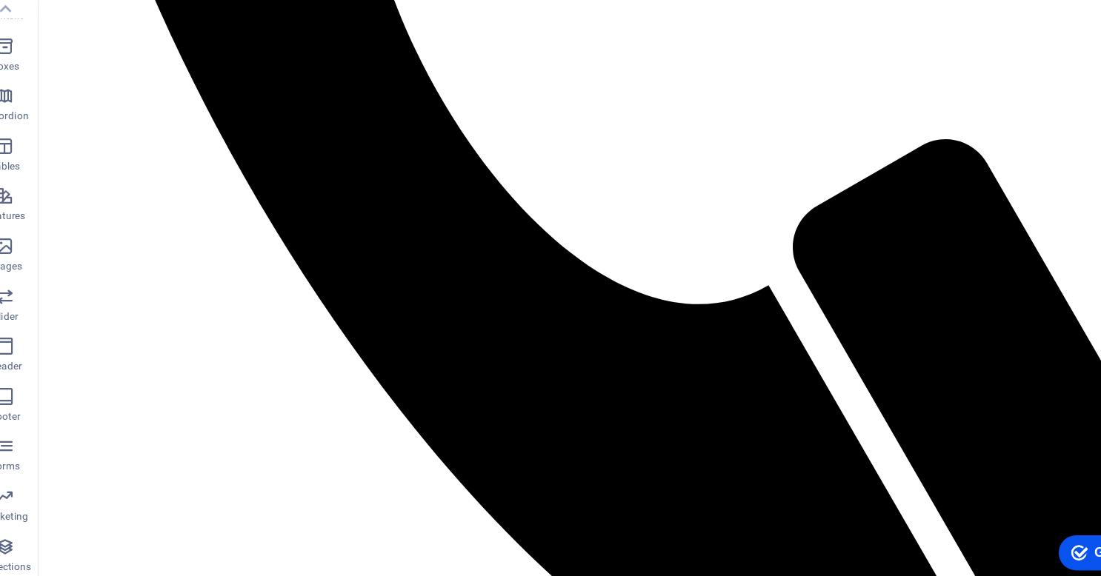
scroll to position [1447, 0]
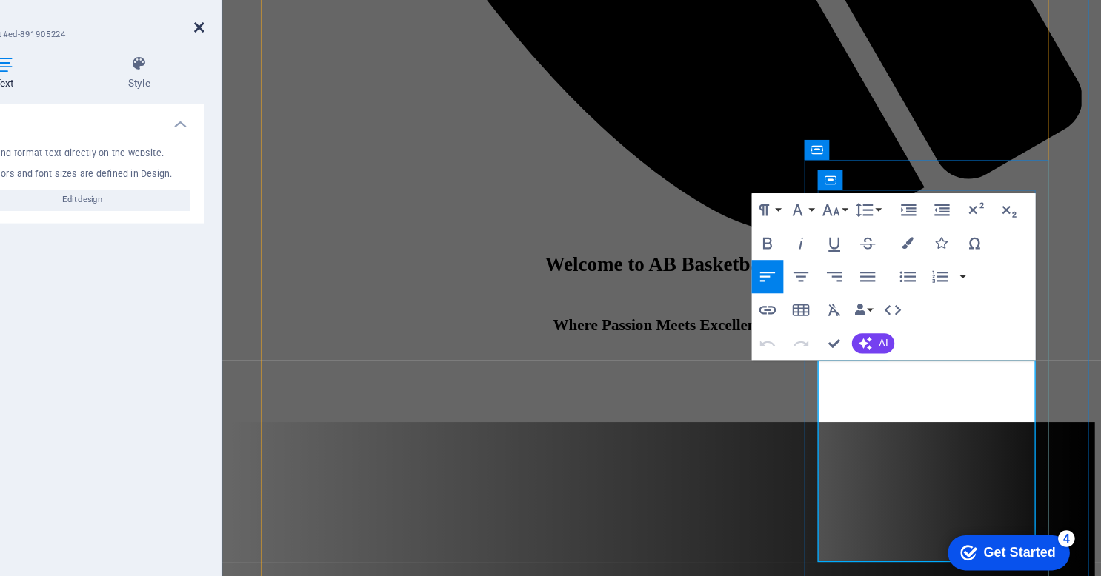
click at [302, 56] on icon at bounding box center [300, 62] width 9 height 12
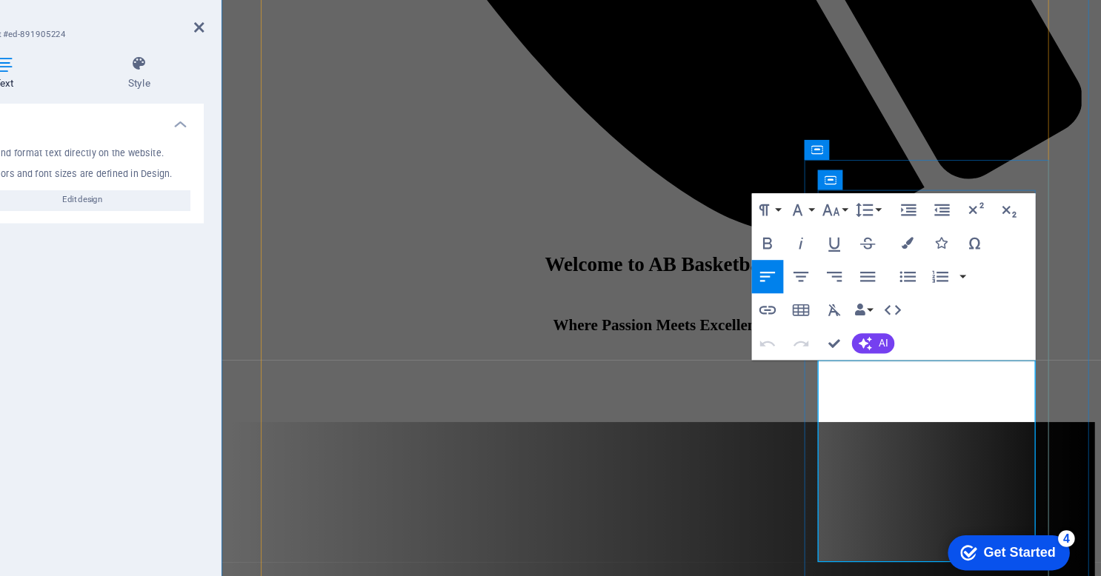
drag, startPoint x: 808, startPoint y: 331, endPoint x: 759, endPoint y: 325, distance: 50.0
drag, startPoint x: 833, startPoint y: 330, endPoint x: 764, endPoint y: 324, distance: 69.9
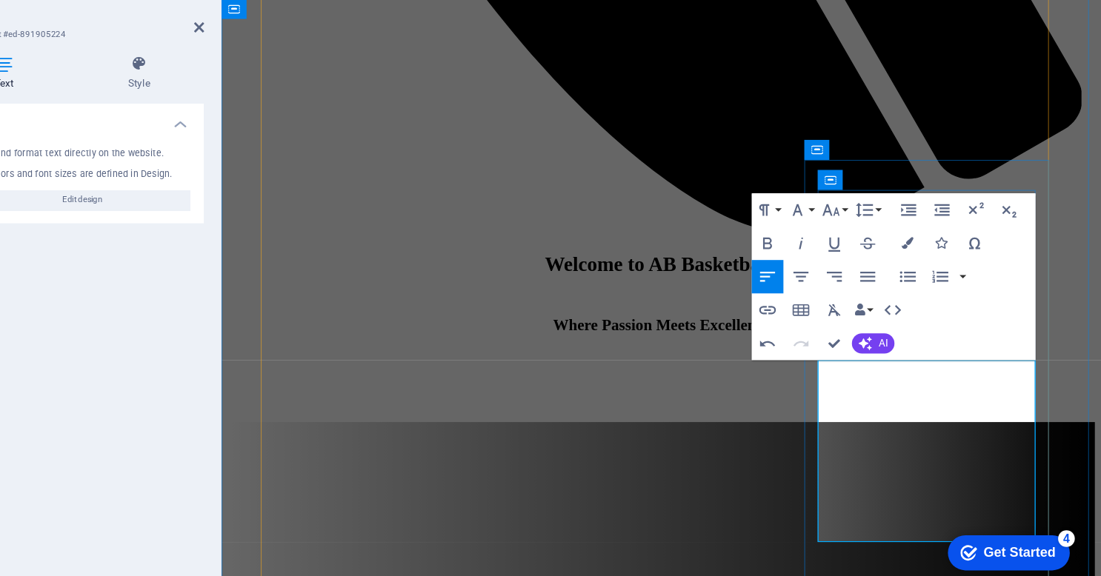
drag, startPoint x: 933, startPoint y: 350, endPoint x: 766, endPoint y: 348, distance: 166.7
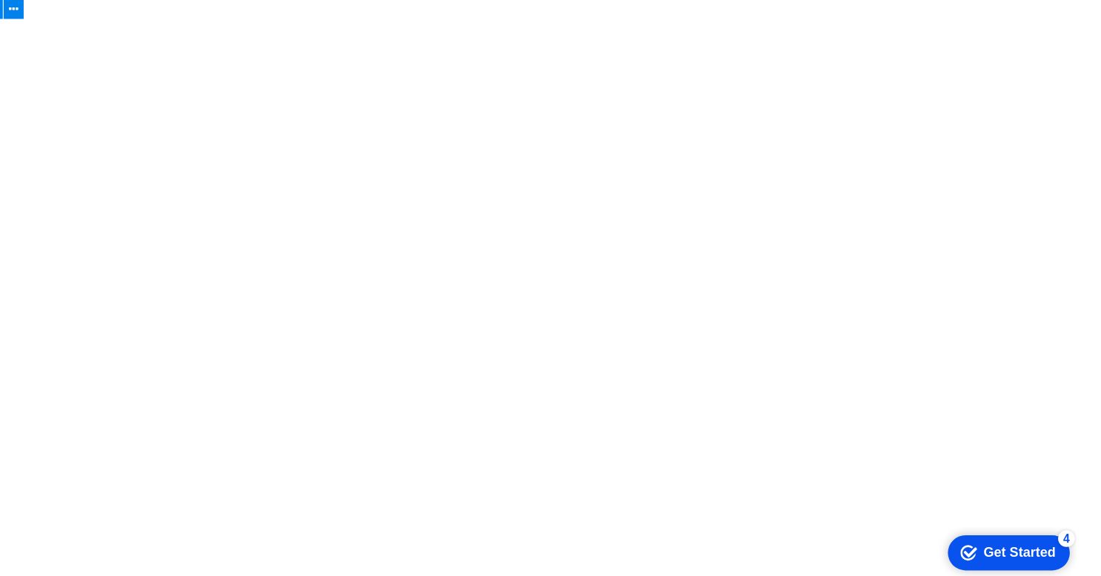
scroll to position [3422, 0]
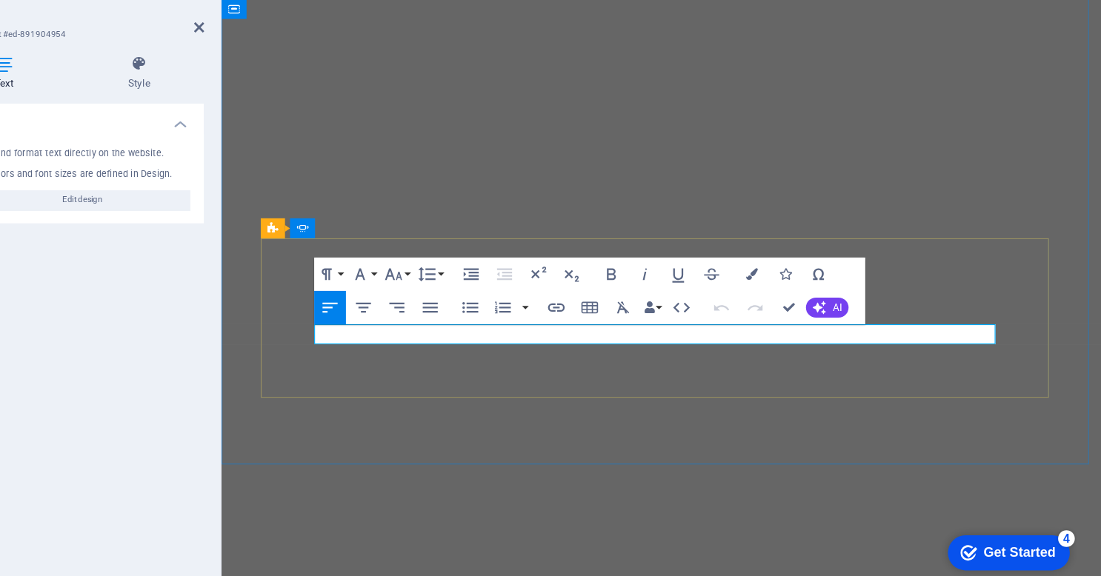
drag, startPoint x: 469, startPoint y: 296, endPoint x: 504, endPoint y: 298, distance: 35.6
